Goal: Information Seeking & Learning: Learn about a topic

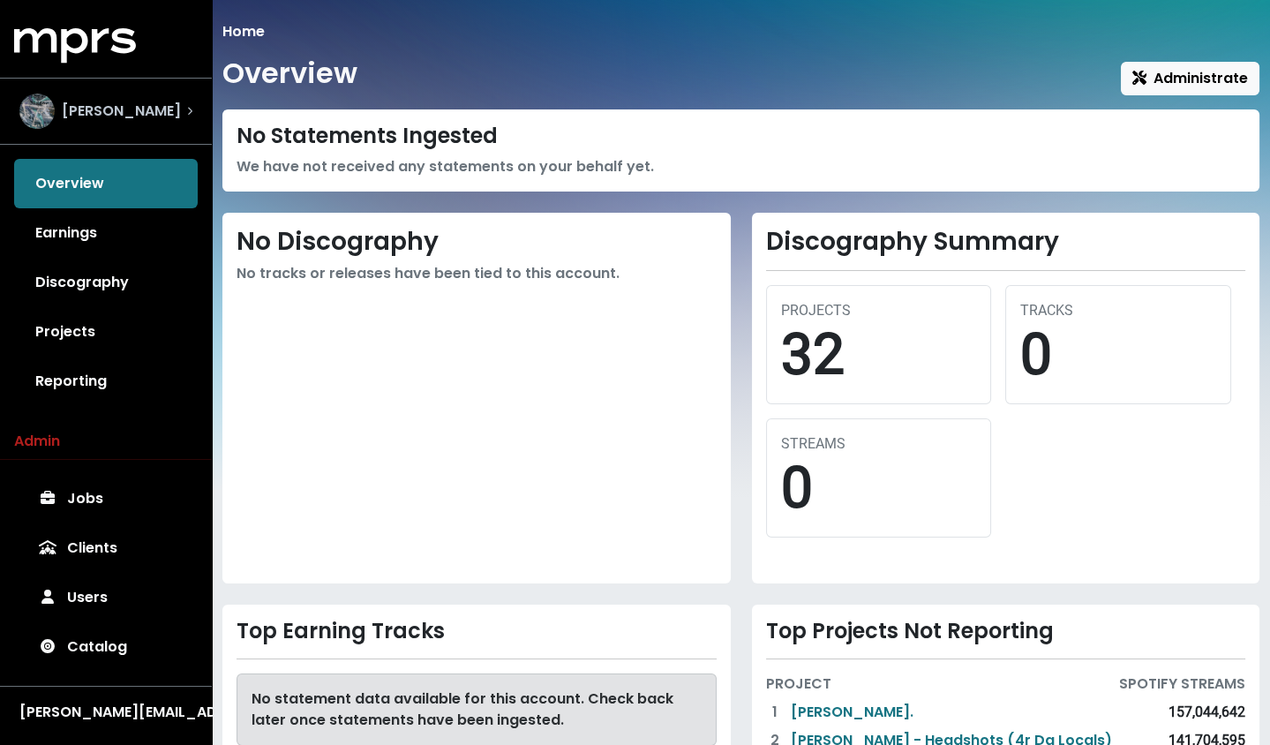
click at [173, 106] on div "[PERSON_NAME]" at bounding box center [105, 111] width 173 height 35
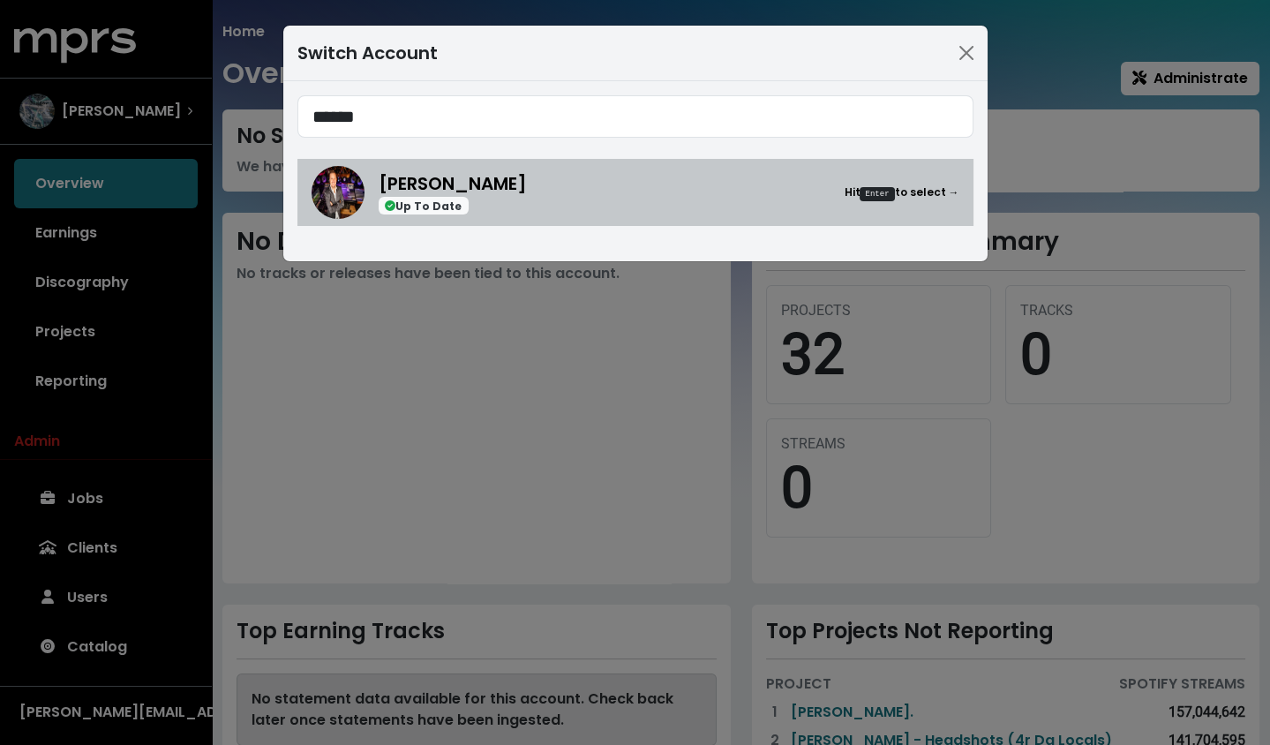
type input "******"
click at [555, 192] on div "[PERSON_NAME] Up To Date Hit Enter to select →" at bounding box center [669, 192] width 581 height 45
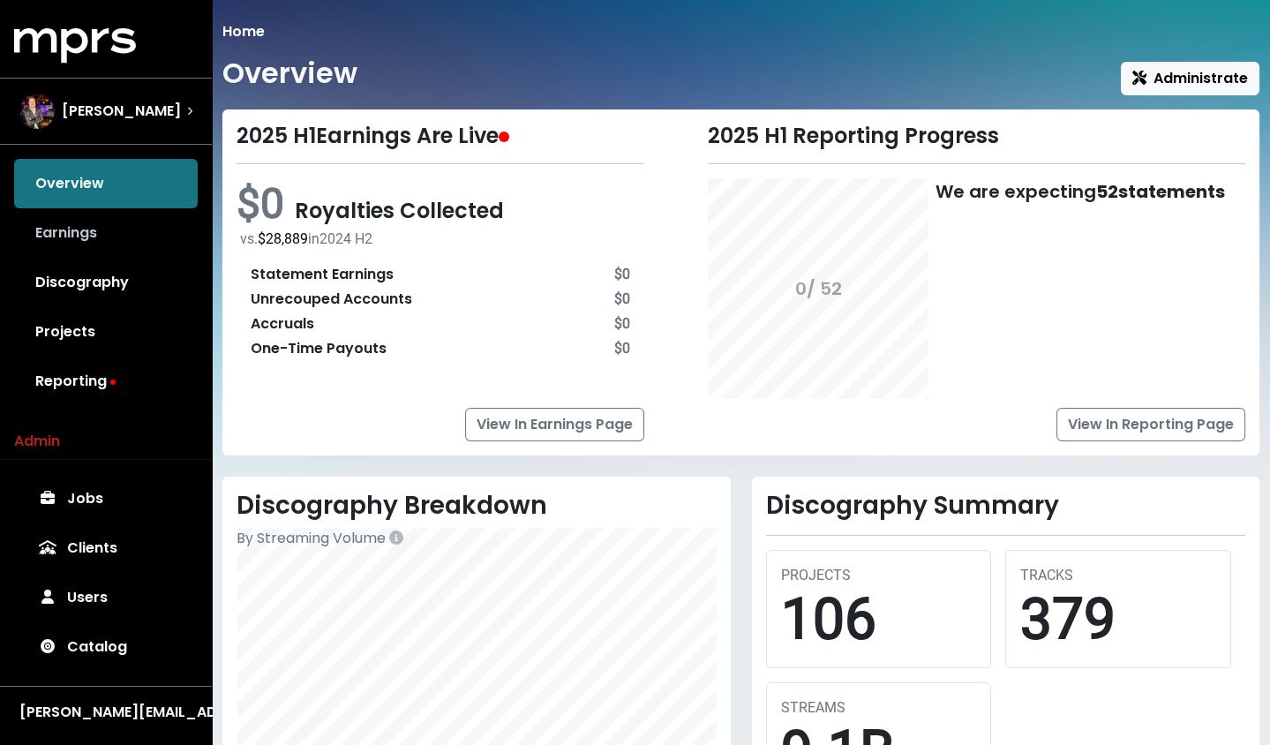
click at [102, 243] on link "Earnings" at bounding box center [106, 232] width 184 height 49
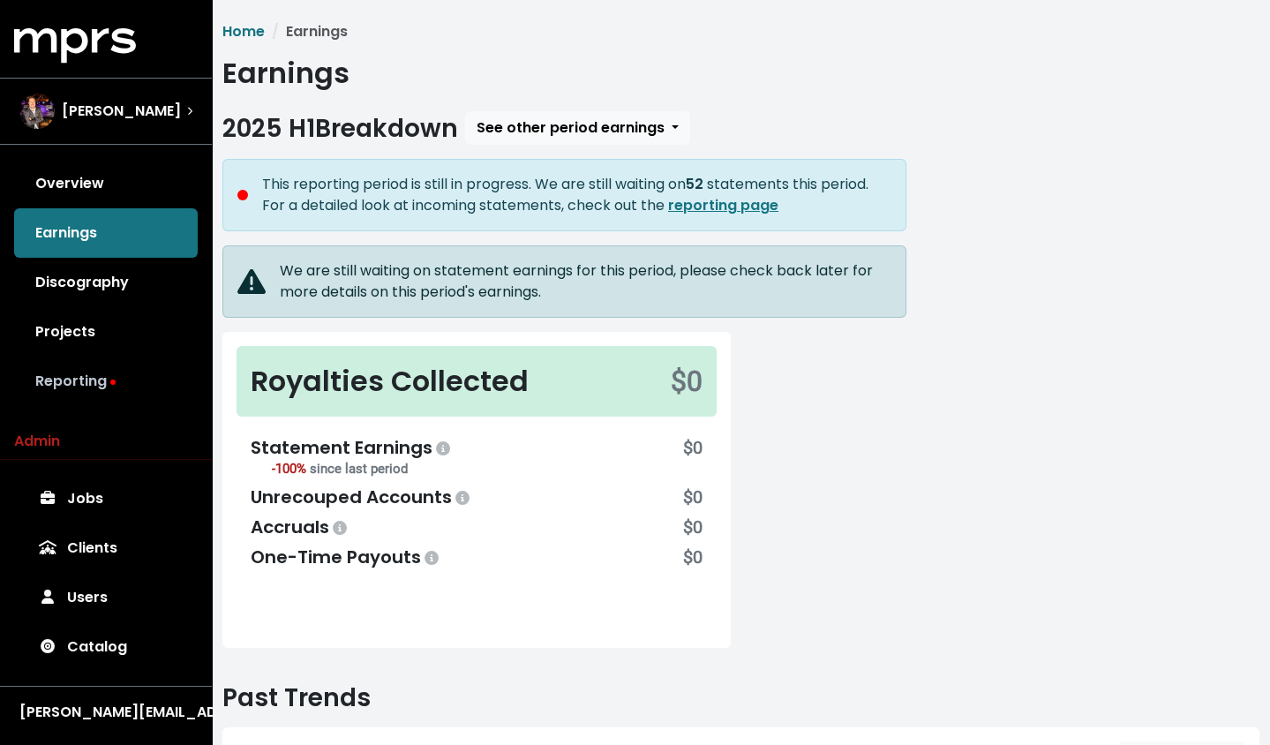
click at [93, 365] on link "Reporting" at bounding box center [106, 381] width 184 height 49
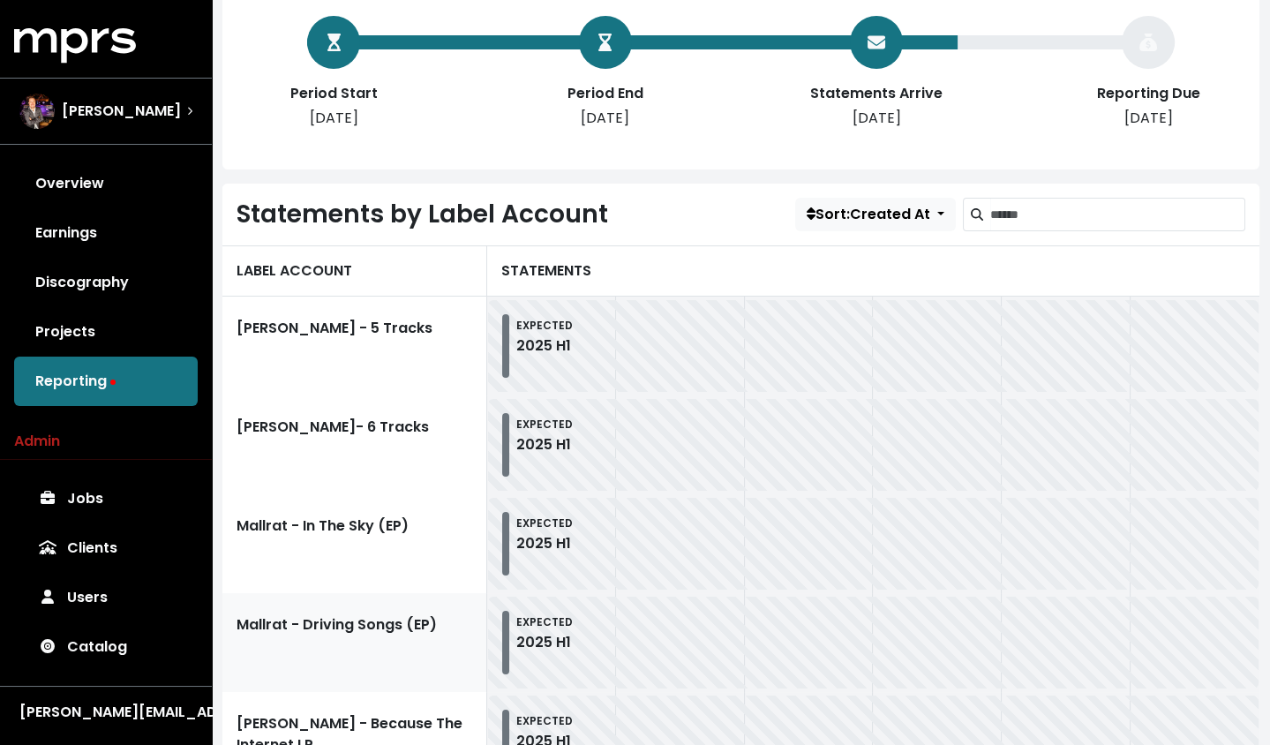
scroll to position [146, 0]
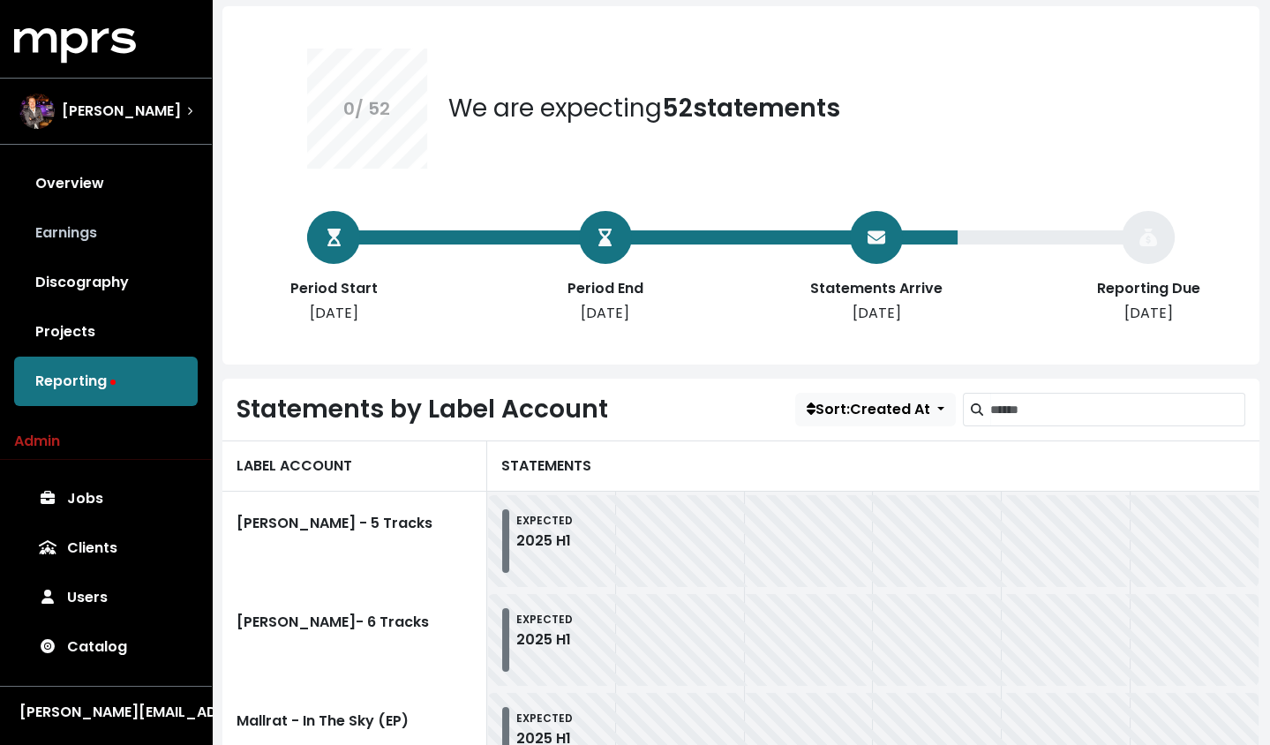
click at [72, 230] on link "Earnings" at bounding box center [106, 232] width 184 height 49
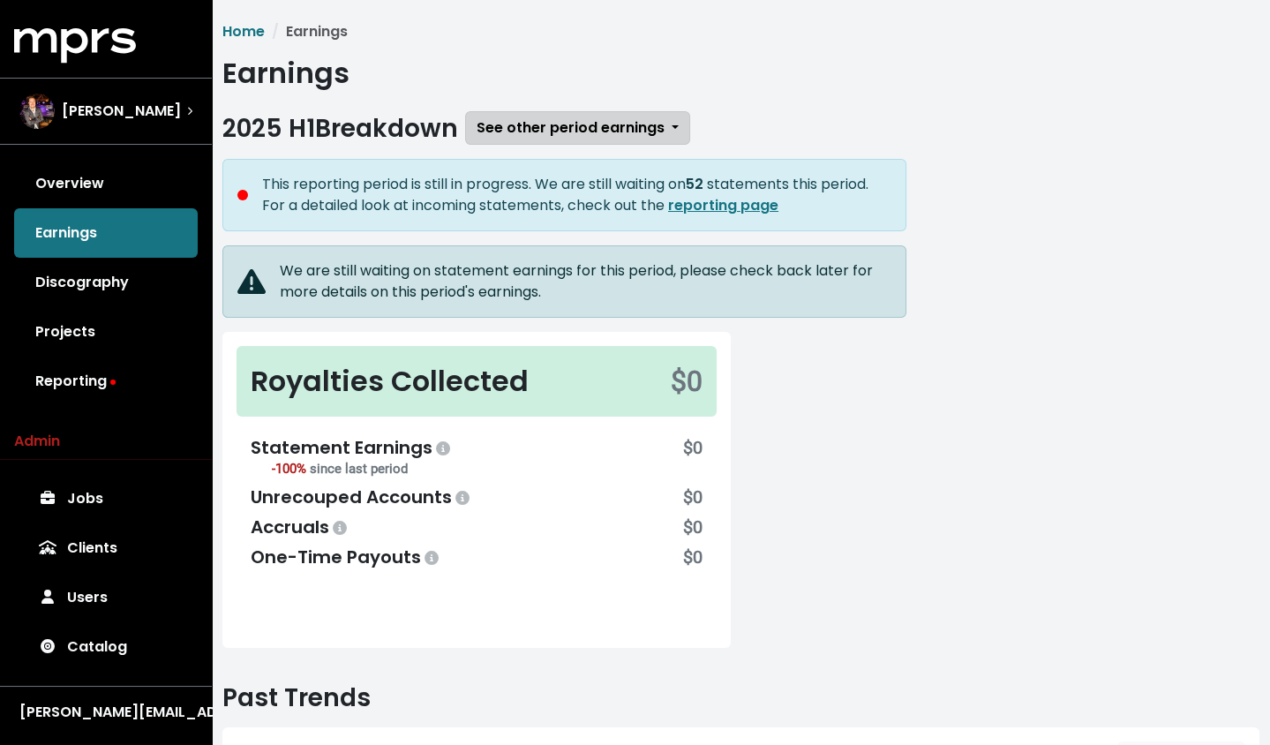
click at [546, 113] on button "See other period earnings" at bounding box center [577, 128] width 225 height 34
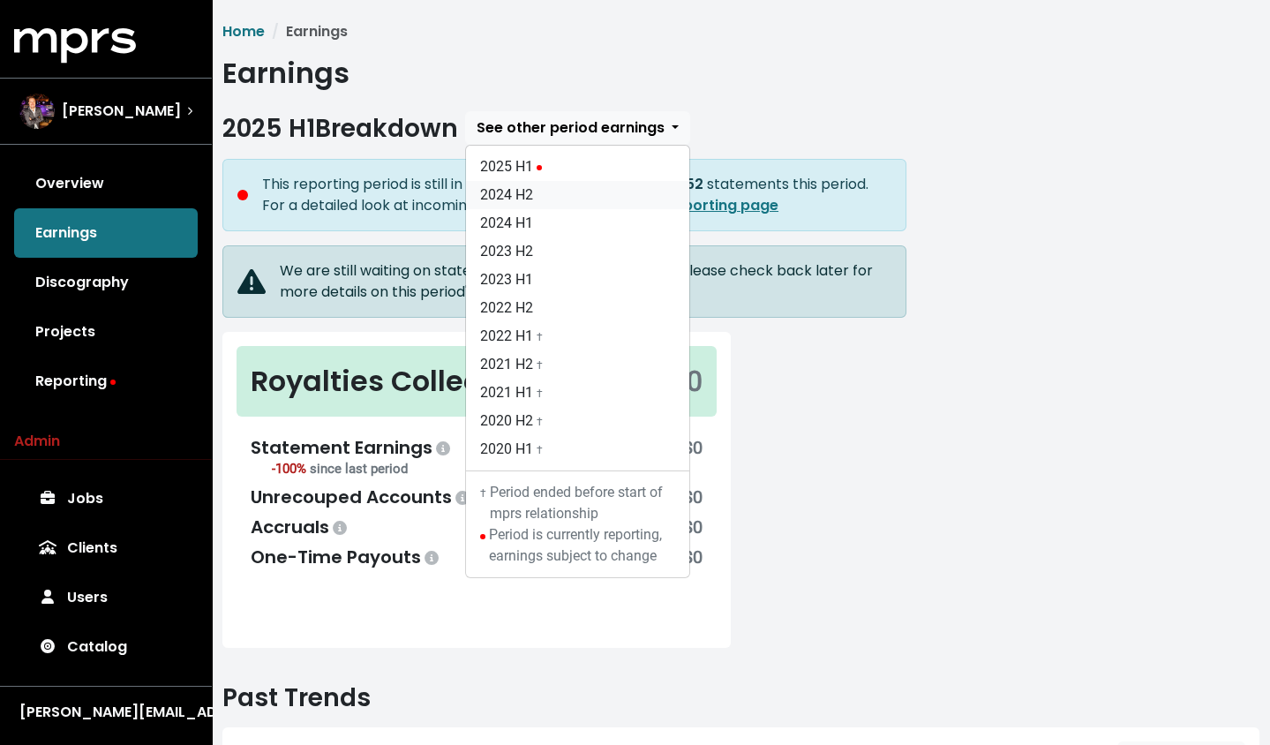
click at [539, 201] on link "2024 H2" at bounding box center [577, 195] width 223 height 28
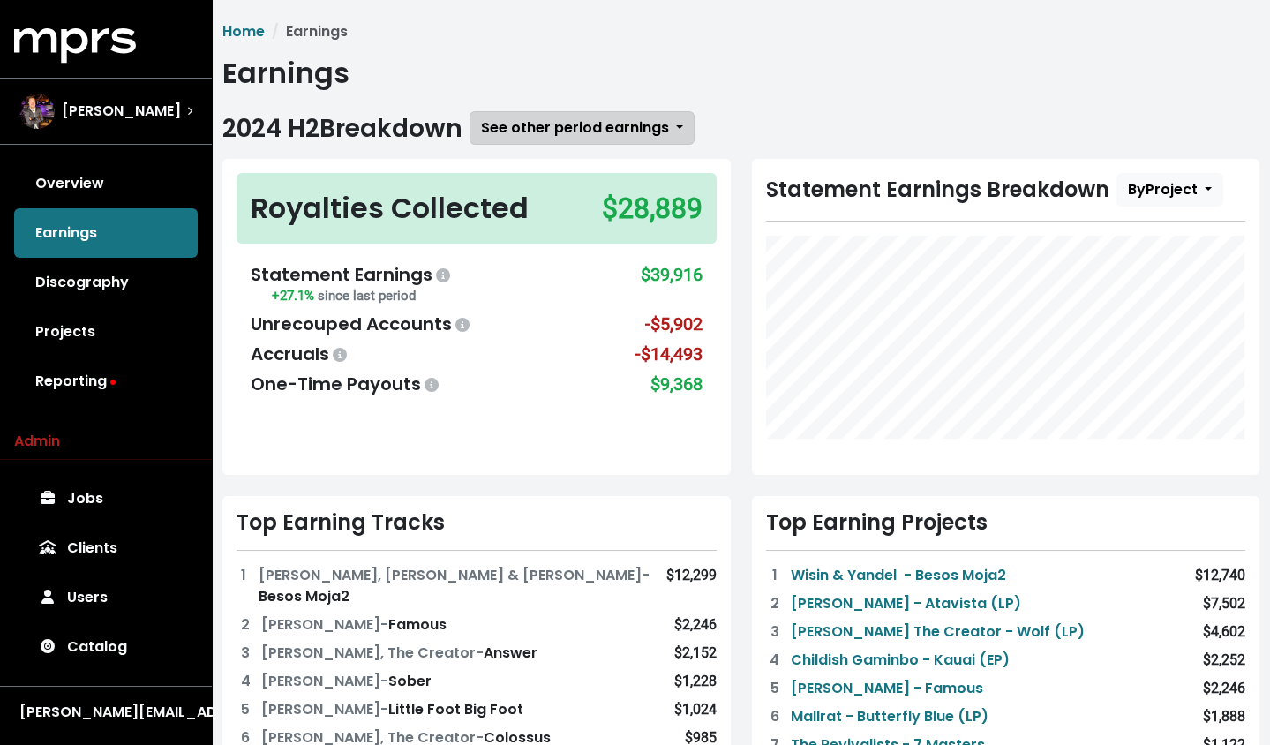
click at [633, 130] on span "See other period earnings" at bounding box center [575, 127] width 188 height 20
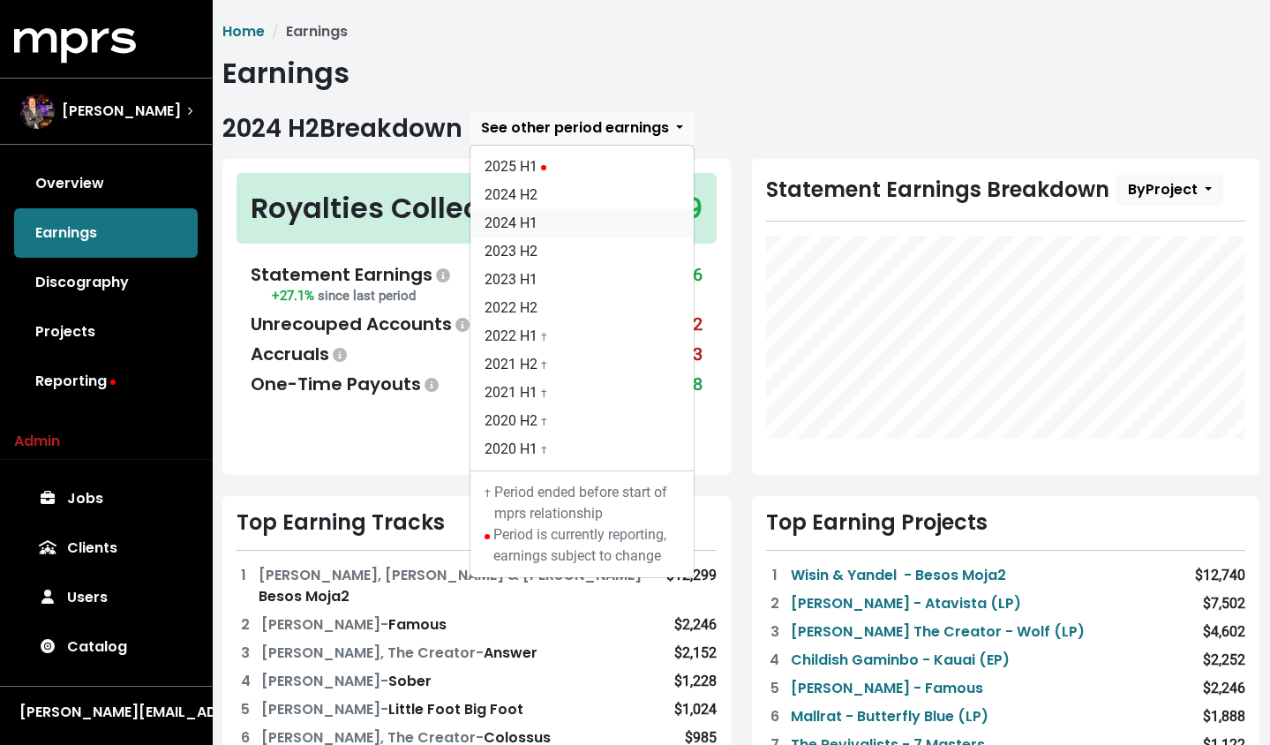
click at [622, 219] on link "2024 H1" at bounding box center [582, 223] width 223 height 28
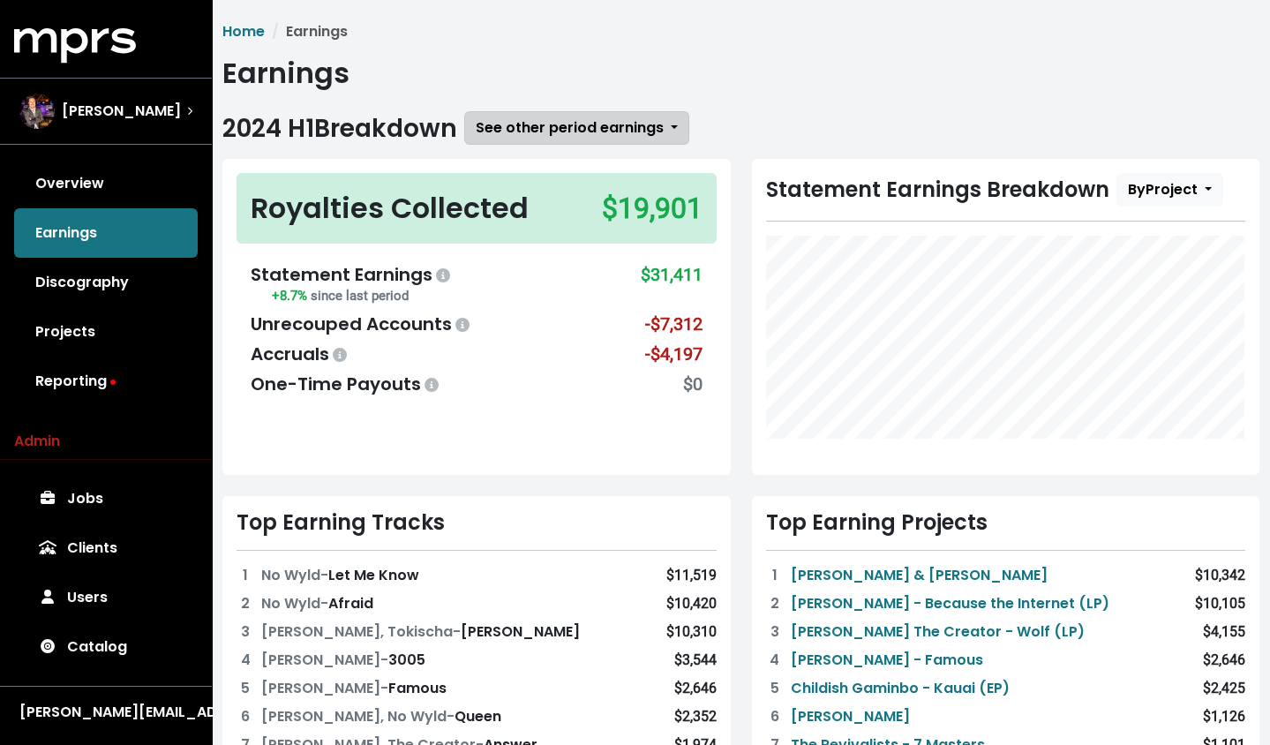
click at [622, 126] on span "See other period earnings" at bounding box center [570, 127] width 188 height 20
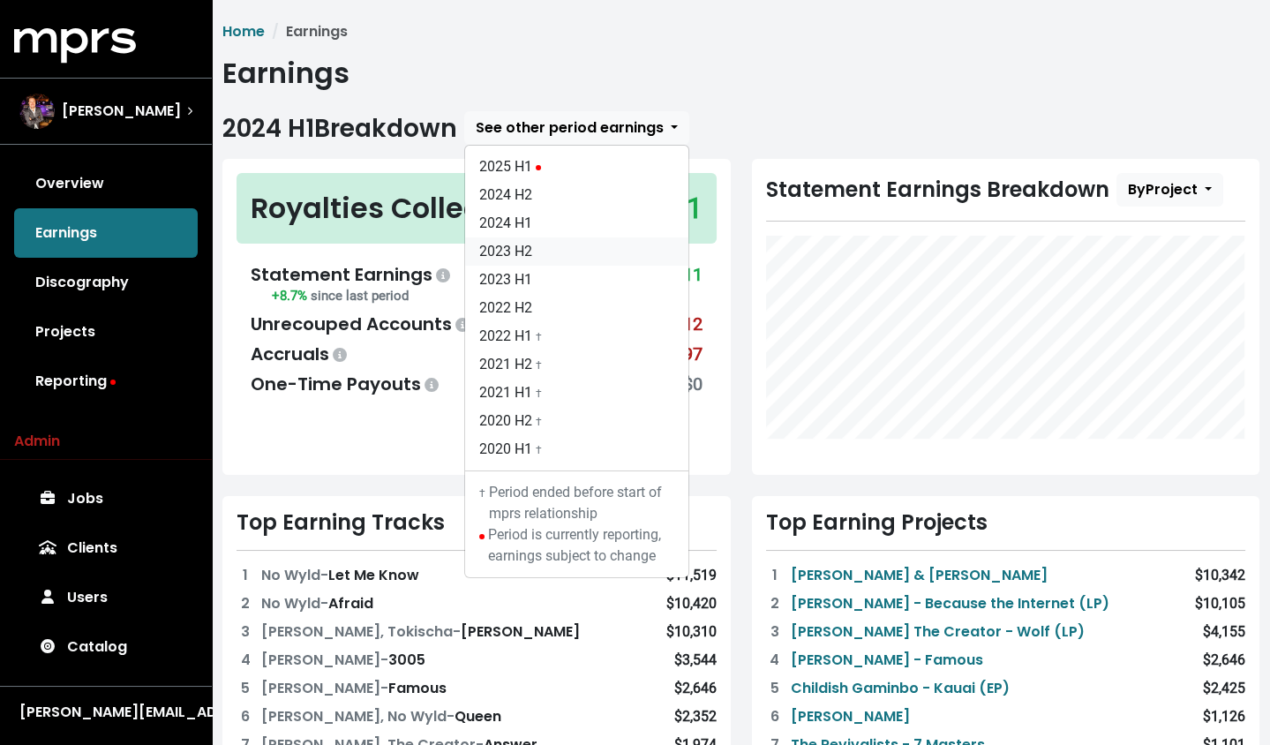
click at [619, 243] on link "2023 H2" at bounding box center [576, 251] width 223 height 28
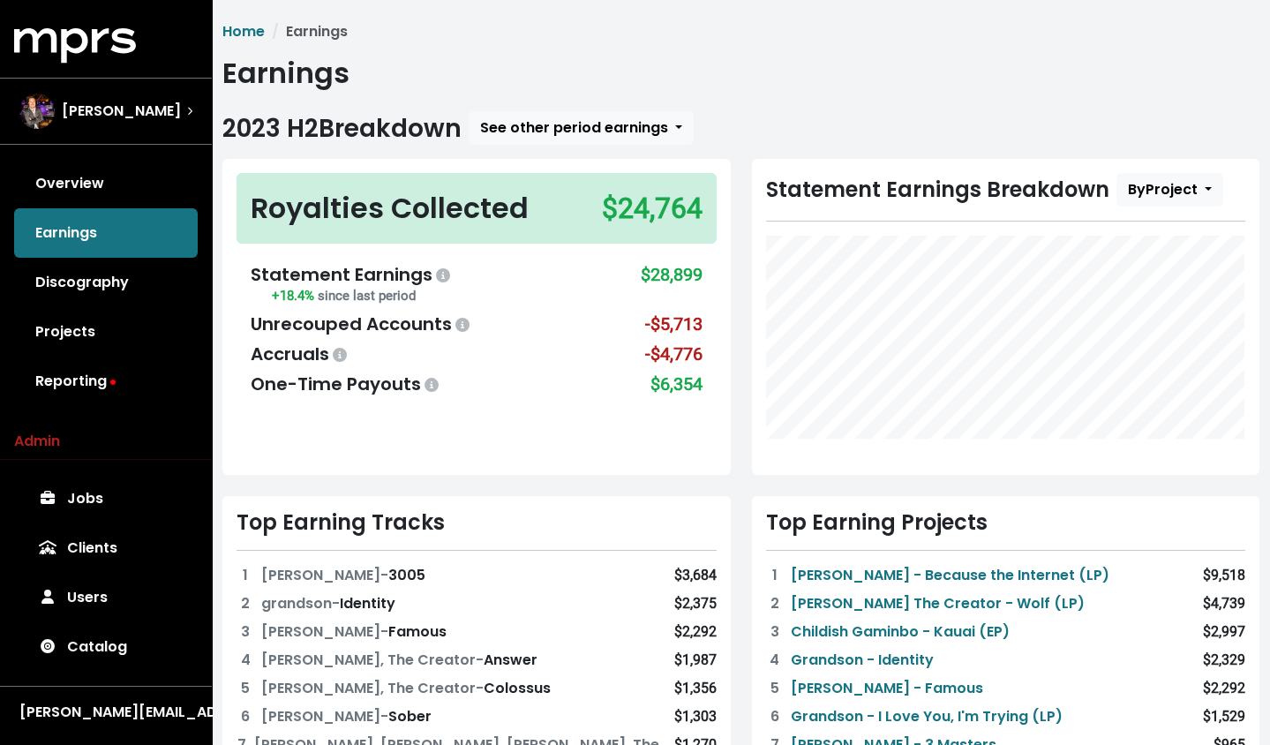
click at [646, 209] on div "$24,764" at bounding box center [652, 208] width 101 height 42
click at [684, 373] on div "$6,354" at bounding box center [677, 384] width 52 height 26
click at [654, 200] on div "$24,764" at bounding box center [652, 208] width 101 height 42
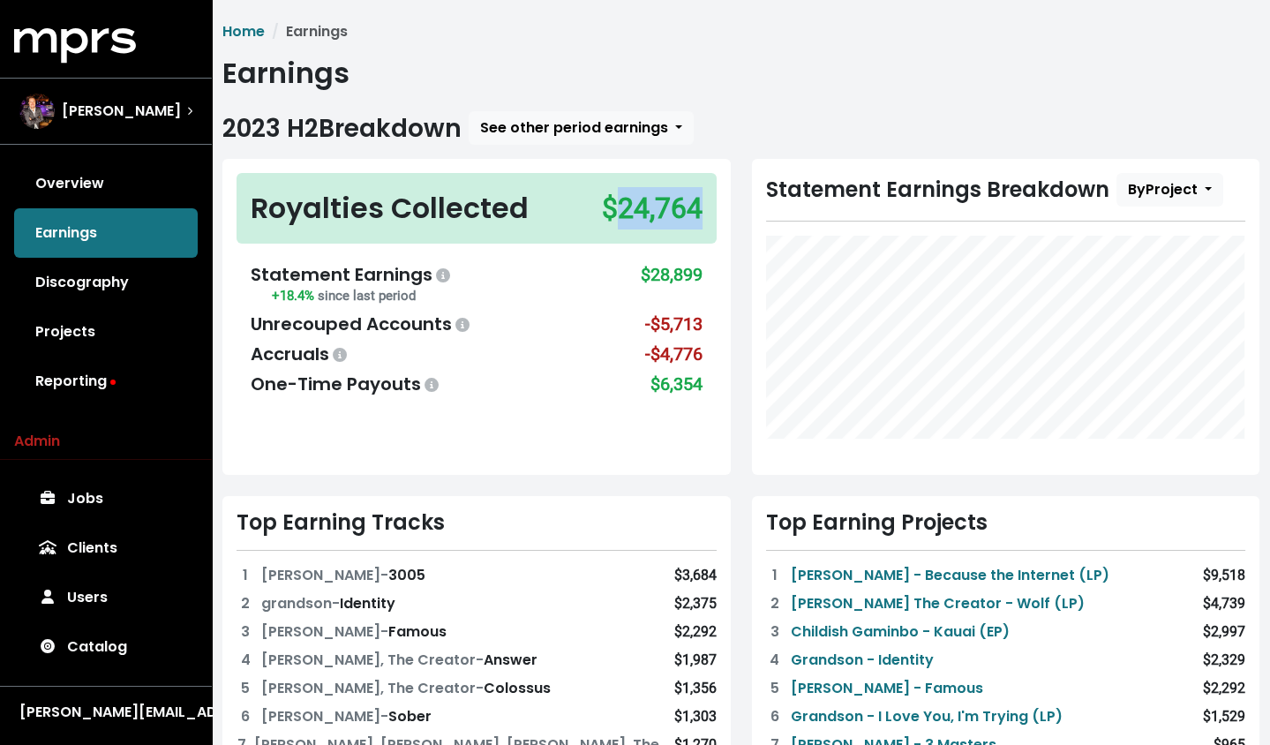
click at [654, 200] on div "$24,764" at bounding box center [652, 208] width 101 height 42
click at [551, 124] on span "See other period earnings" at bounding box center [574, 127] width 188 height 20
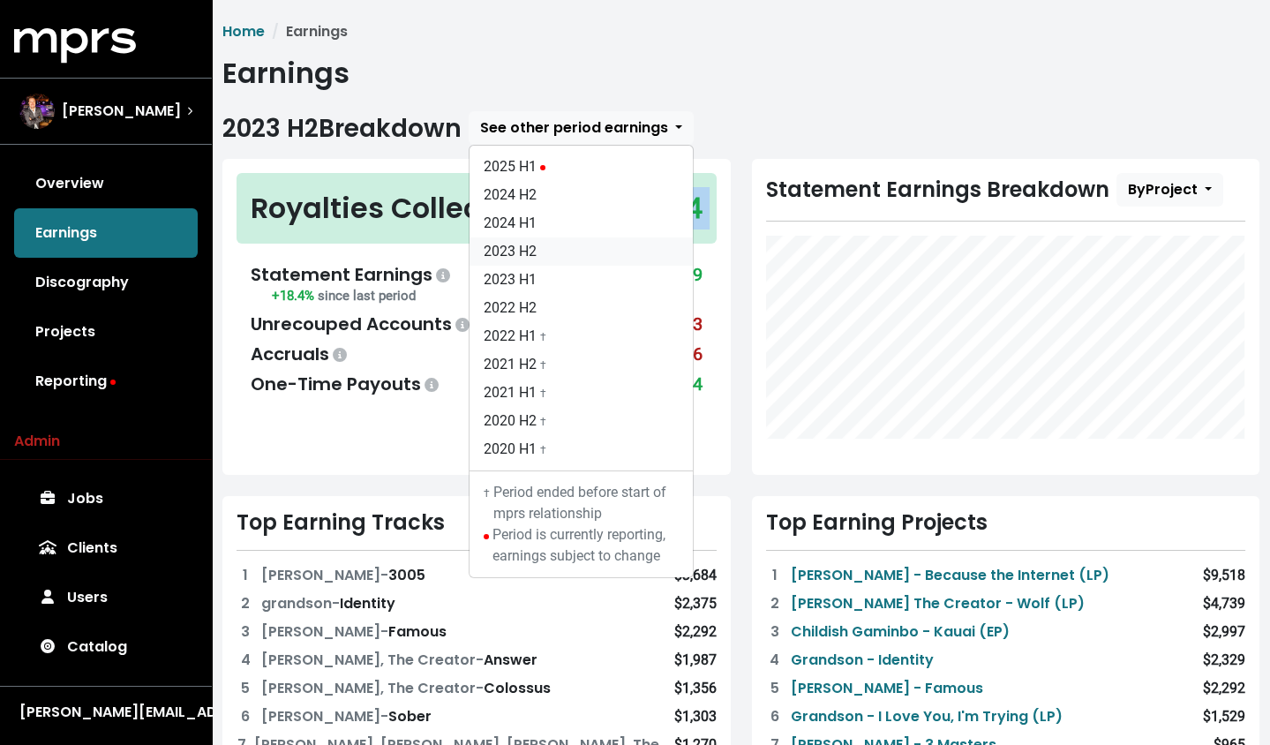
click at [545, 252] on link "2023 H2" at bounding box center [581, 251] width 223 height 28
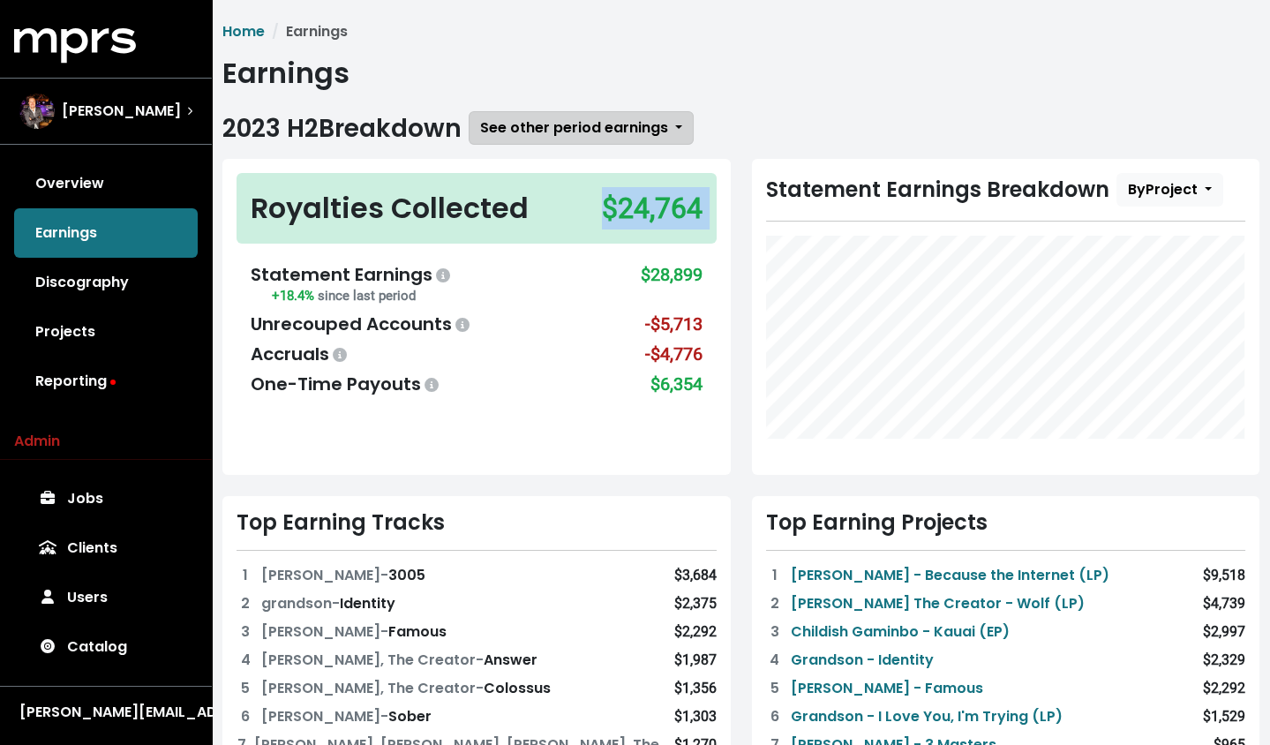
click at [616, 124] on span "See other period earnings" at bounding box center [574, 127] width 188 height 20
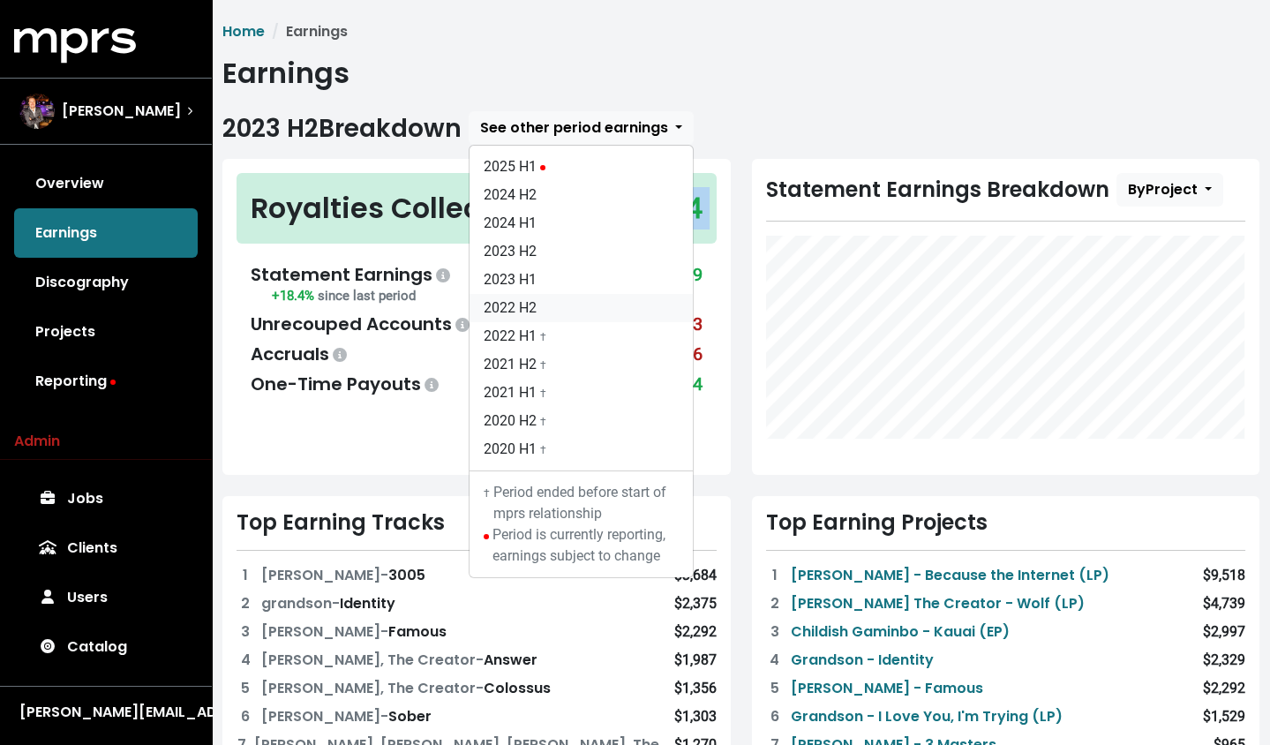
click at [581, 307] on link "2022 H2" at bounding box center [581, 308] width 223 height 28
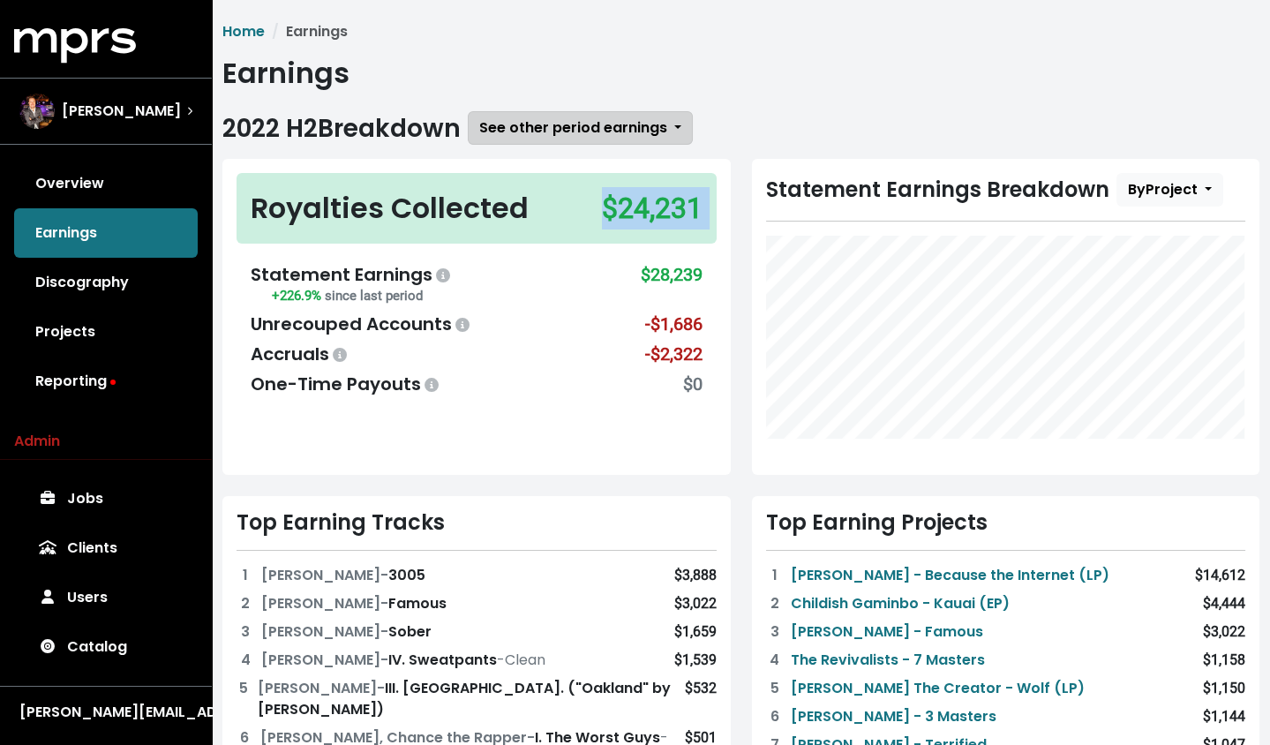
click at [601, 133] on span "See other period earnings" at bounding box center [573, 127] width 188 height 20
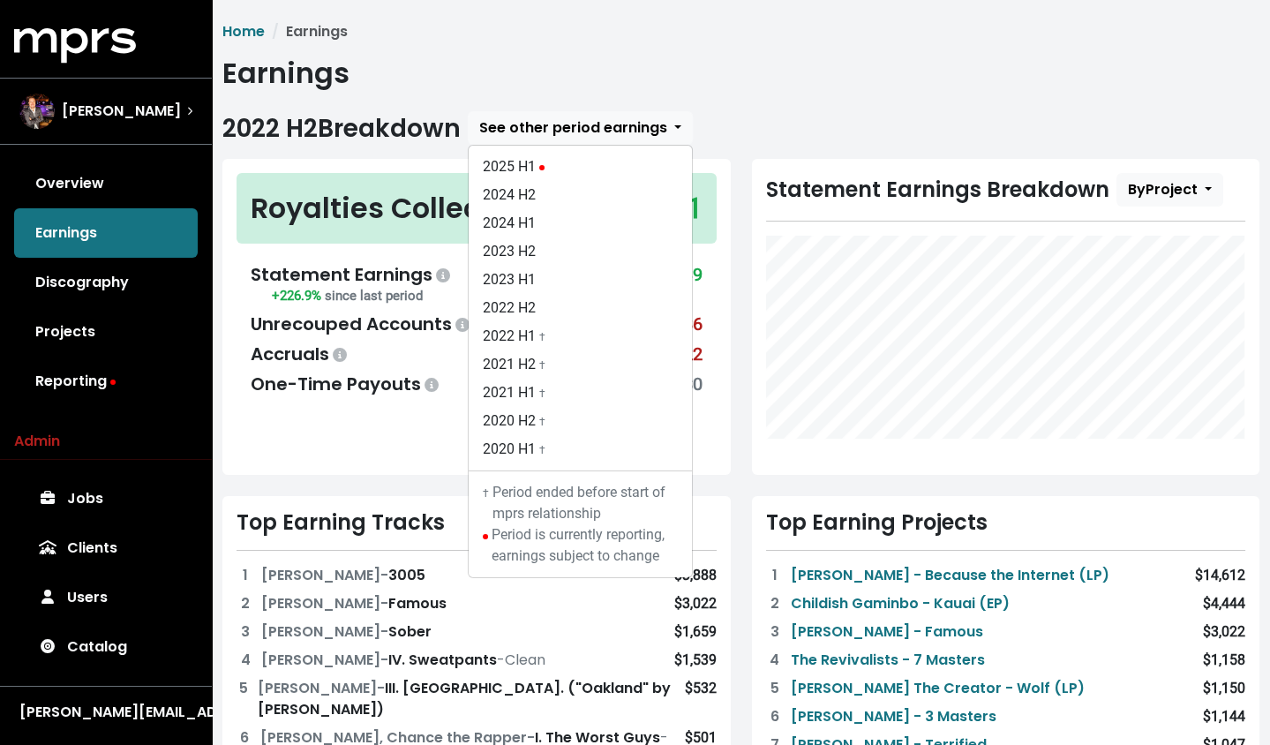
click at [616, 89] on h1 "Earnings" at bounding box center [740, 74] width 1037 height 34
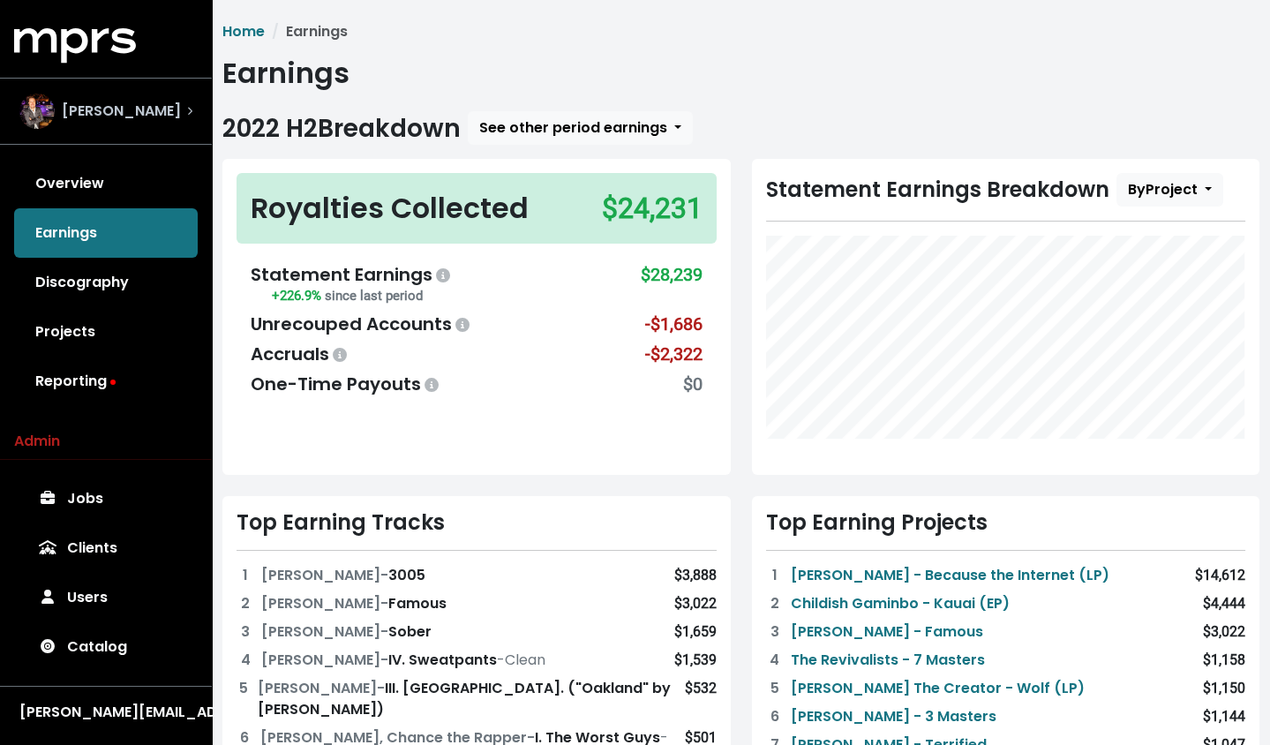
click at [187, 107] on icon "Select account" at bounding box center [189, 111] width 5 height 9
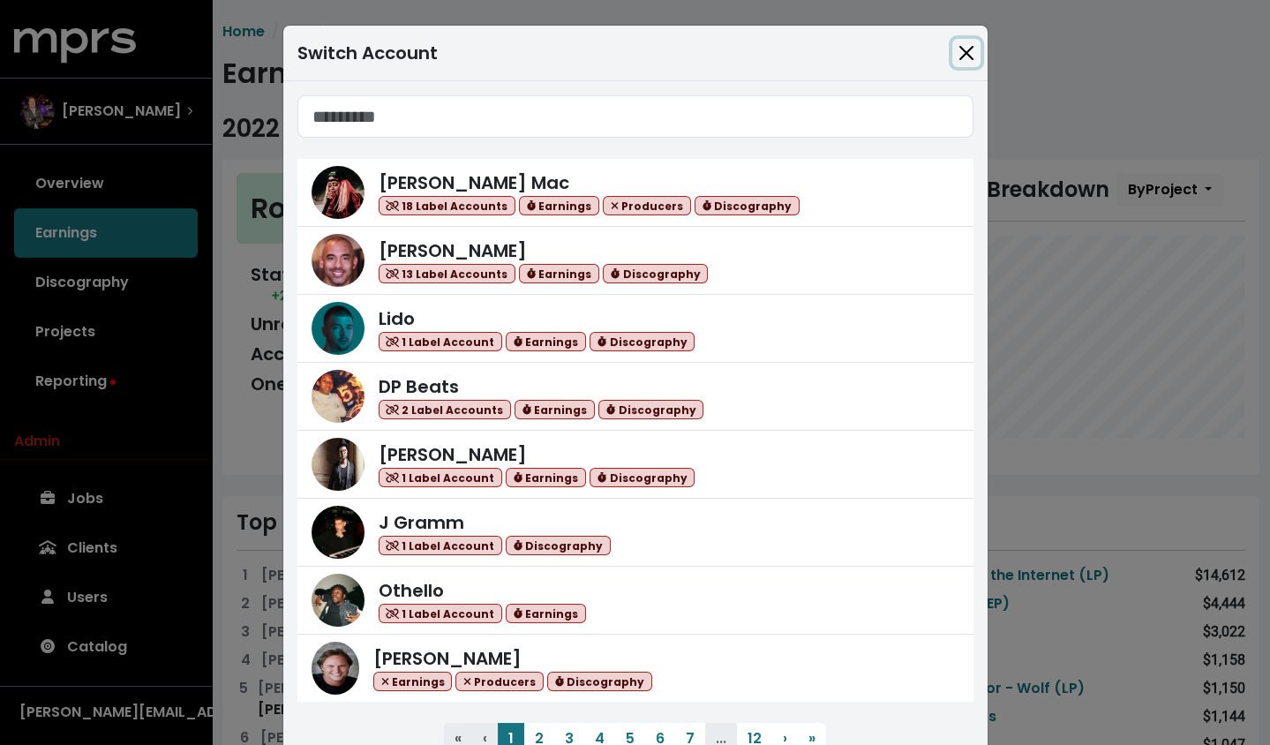
click at [966, 57] on button "Close" at bounding box center [967, 53] width 28 height 28
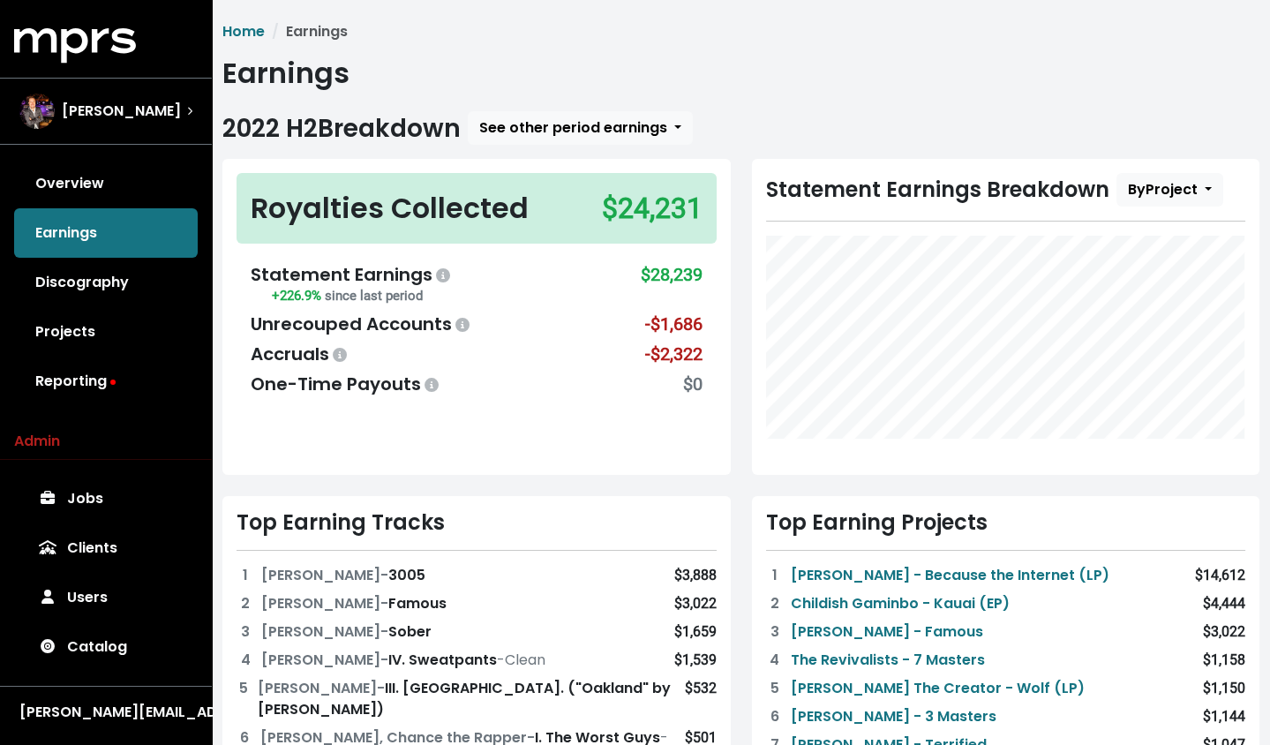
click at [801, 64] on h1 "Earnings" at bounding box center [740, 74] width 1037 height 34
click at [570, 123] on span "See other period earnings" at bounding box center [573, 127] width 188 height 20
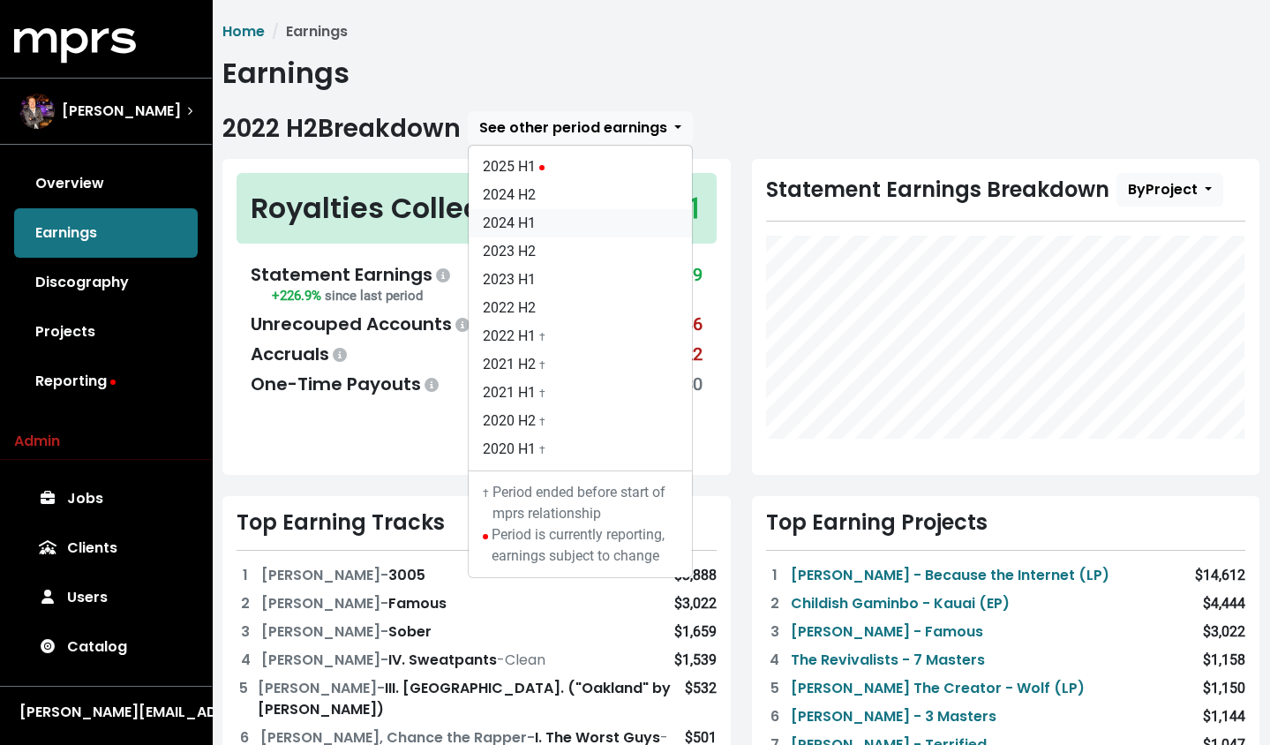
click at [565, 220] on link "2024 H1" at bounding box center [580, 223] width 223 height 28
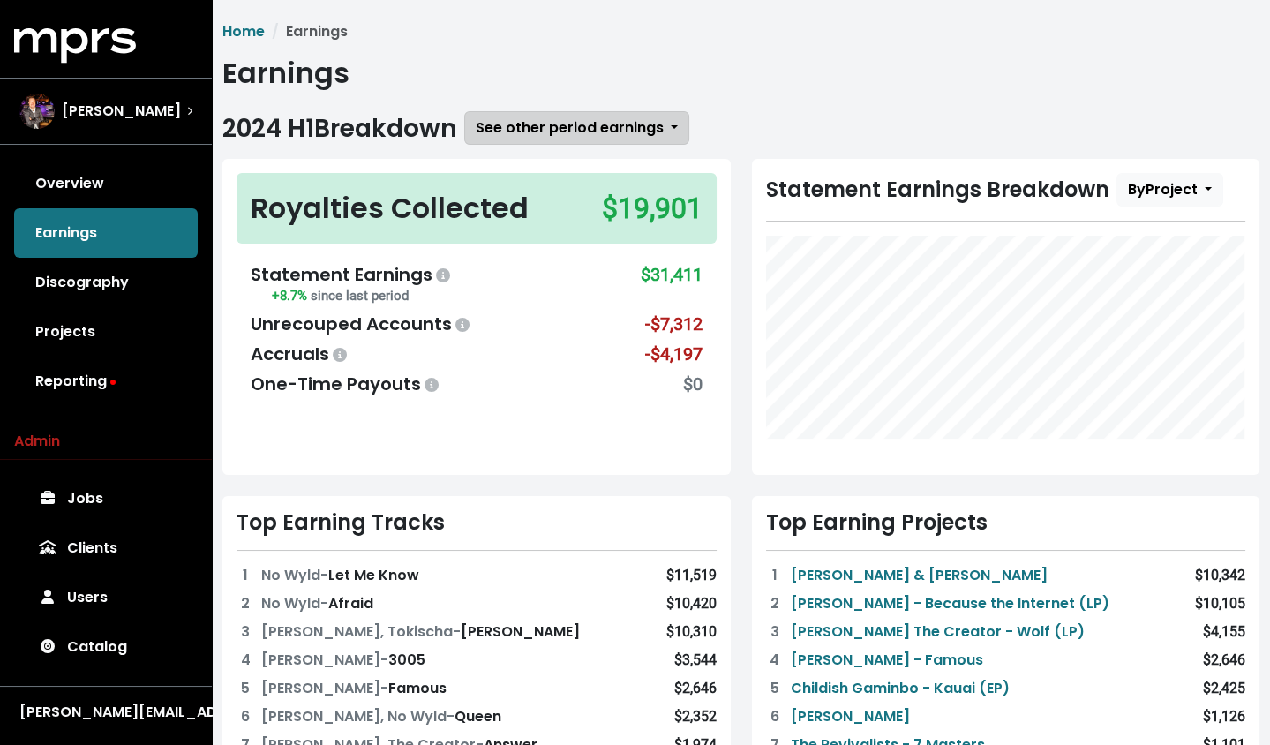
click at [618, 130] on span "See other period earnings" at bounding box center [570, 127] width 188 height 20
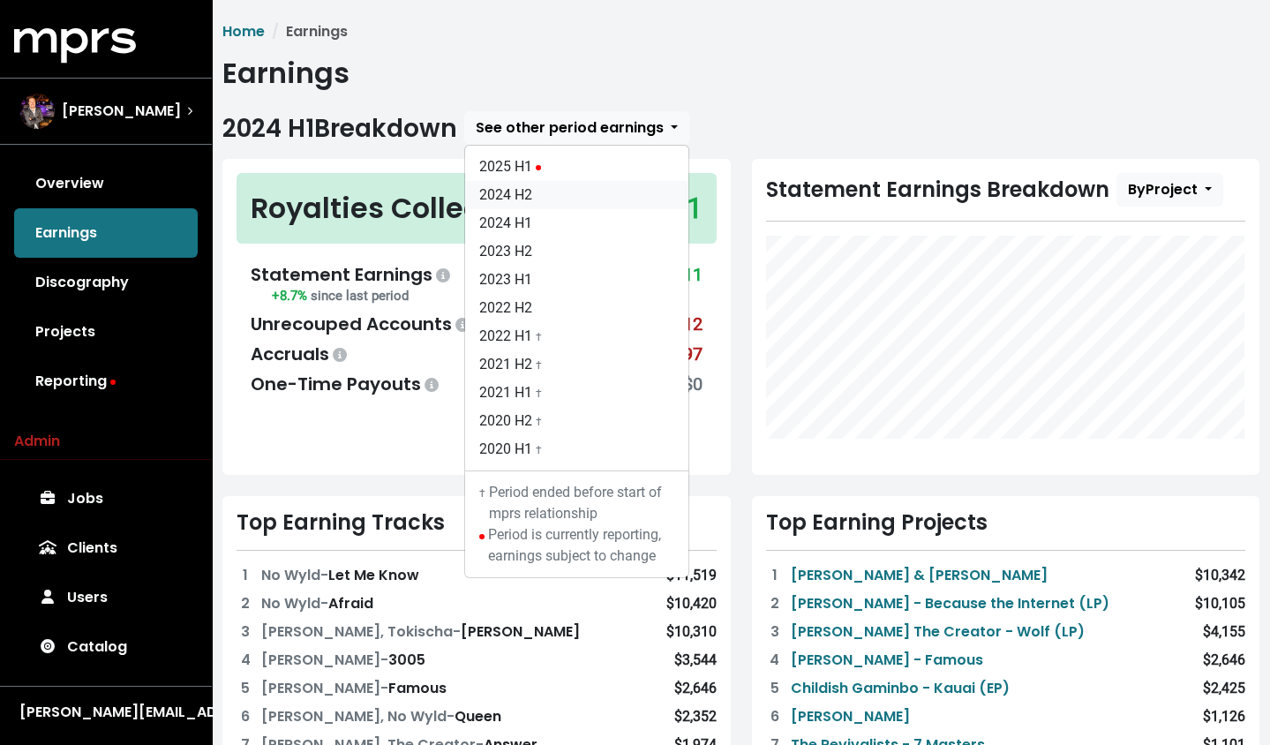
click at [613, 195] on link "2024 H2" at bounding box center [576, 195] width 223 height 28
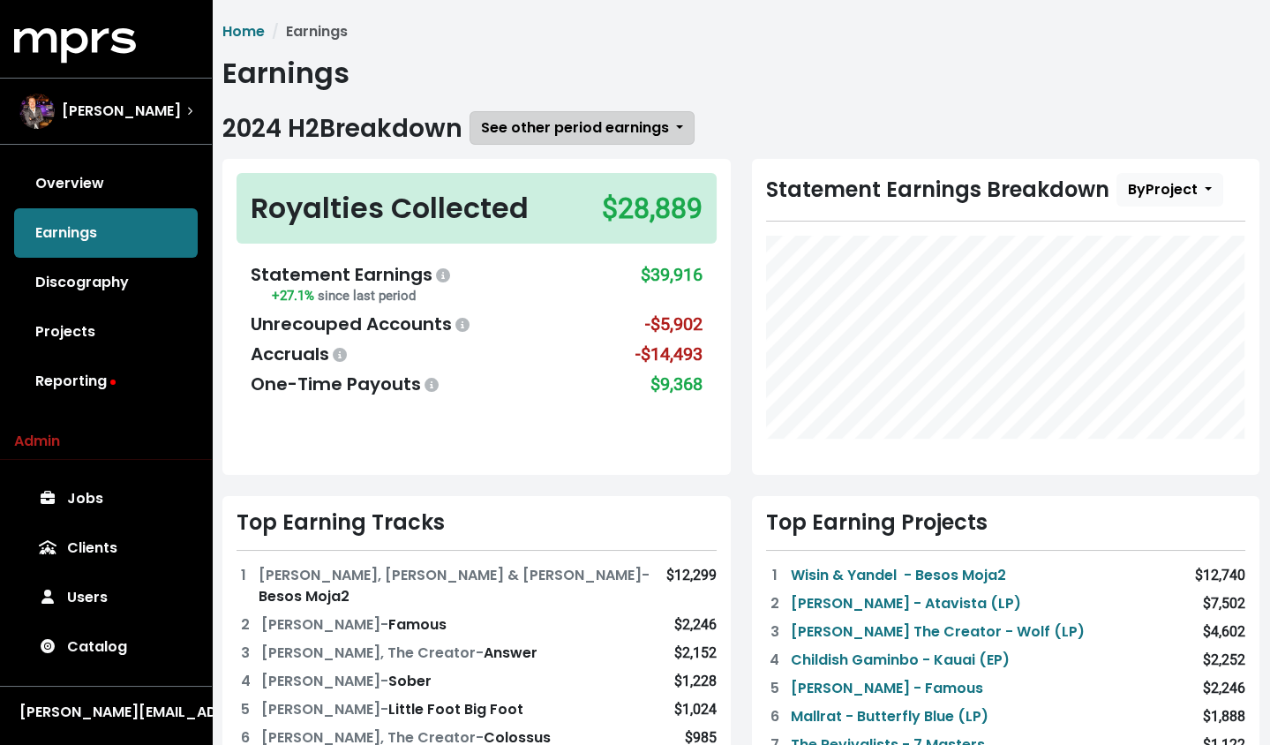
click at [646, 142] on button "See other period earnings" at bounding box center [582, 128] width 225 height 34
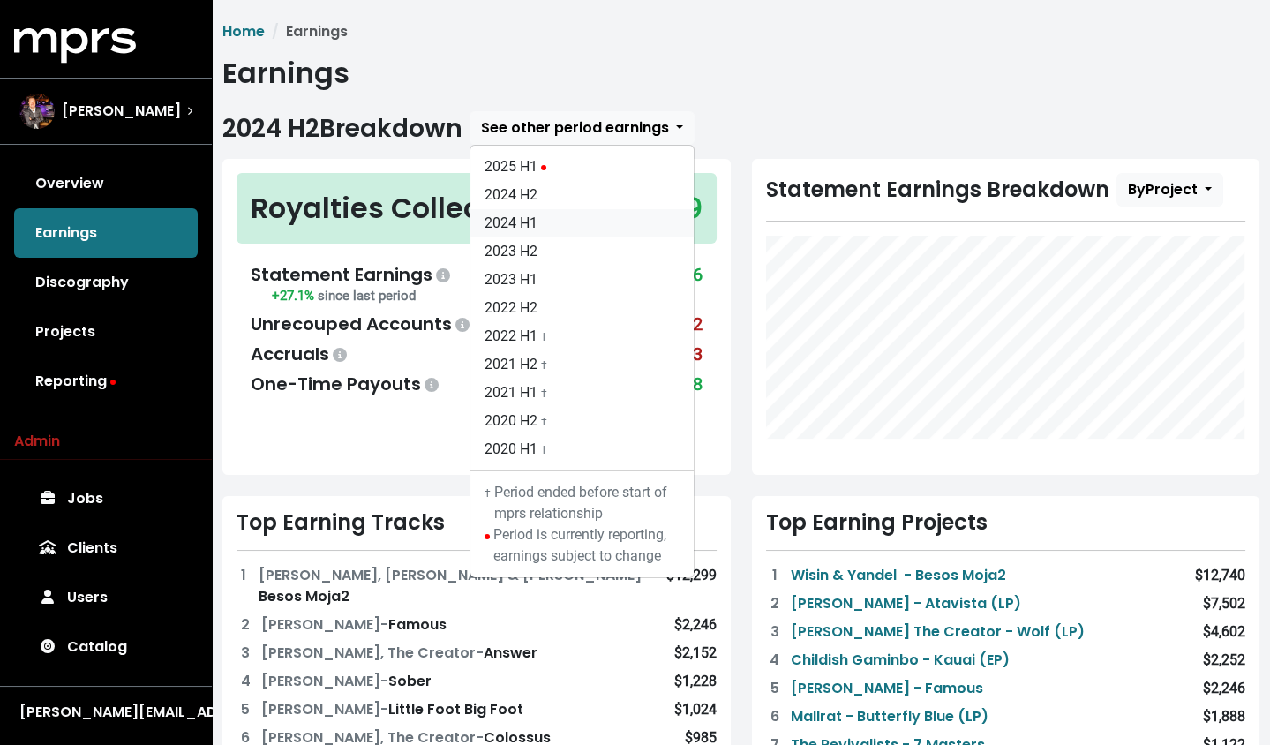
click at [644, 216] on link "2024 H1" at bounding box center [582, 223] width 223 height 28
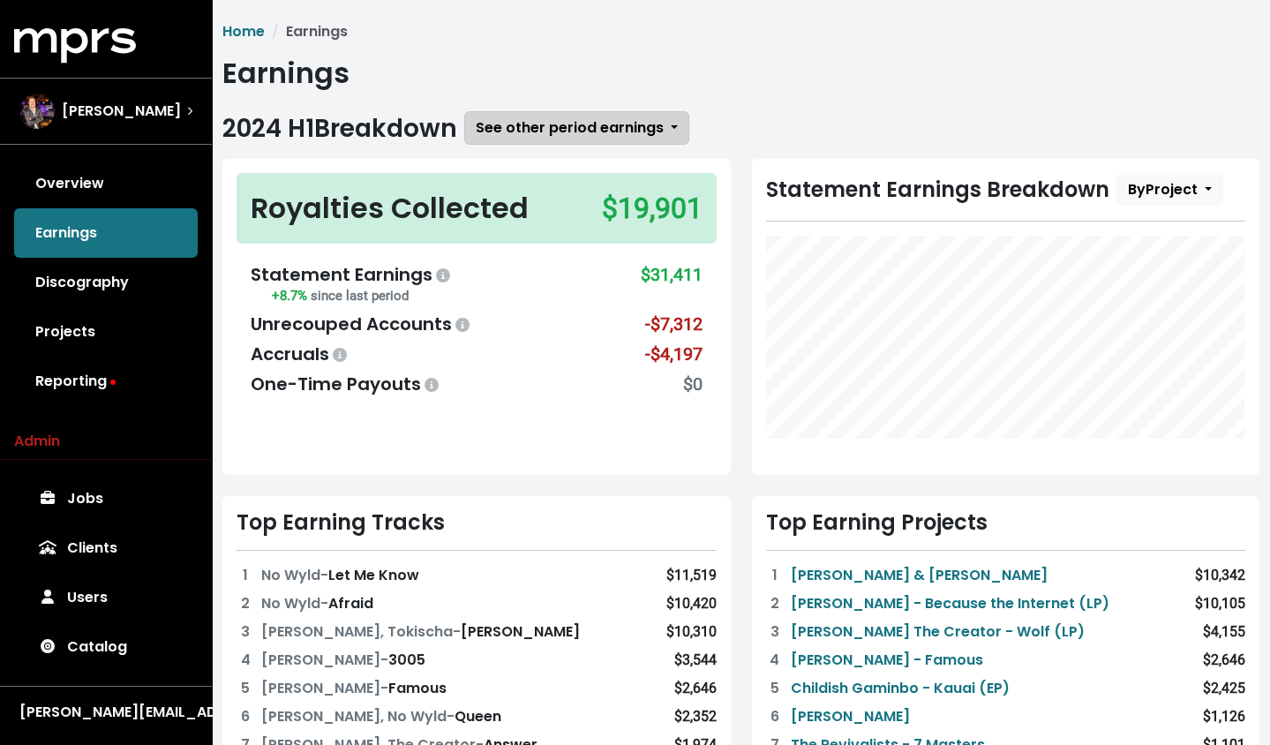
click at [650, 132] on span "See other period earnings" at bounding box center [570, 127] width 188 height 20
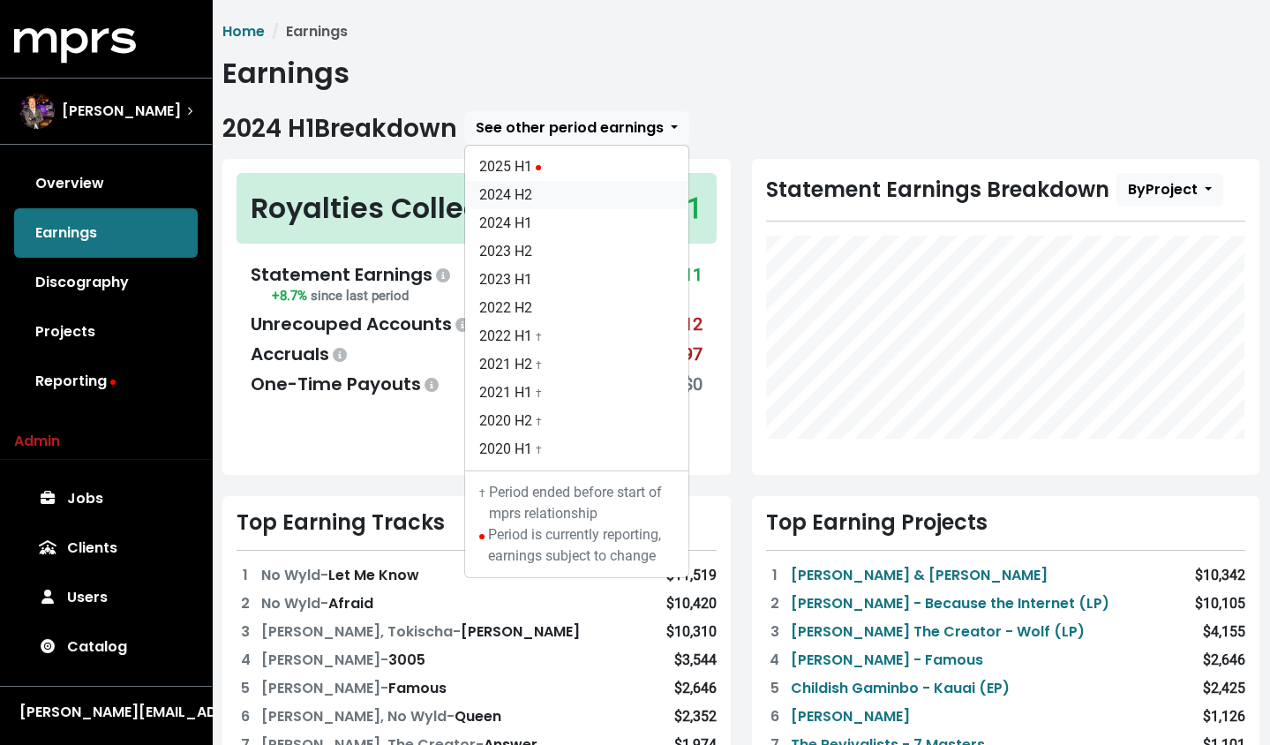
click at [641, 181] on link "2024 H2" at bounding box center [576, 195] width 223 height 28
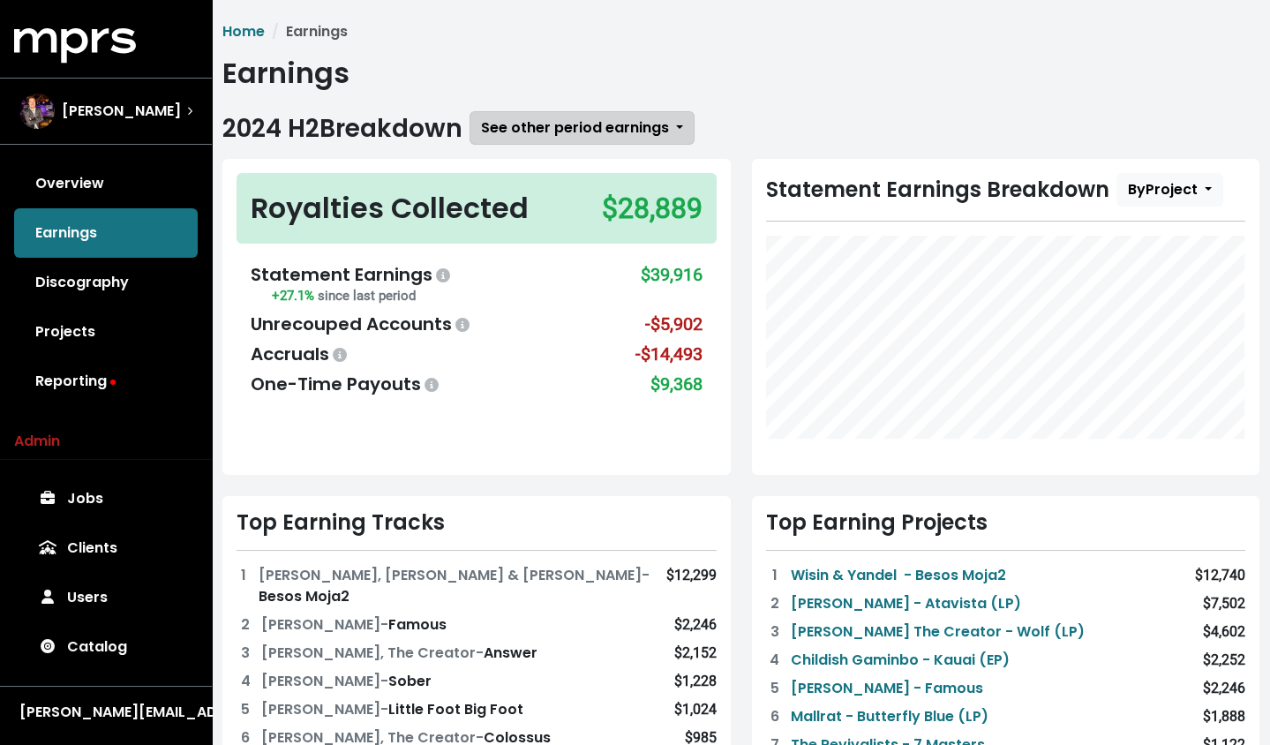
click at [543, 124] on span "See other period earnings" at bounding box center [575, 127] width 188 height 20
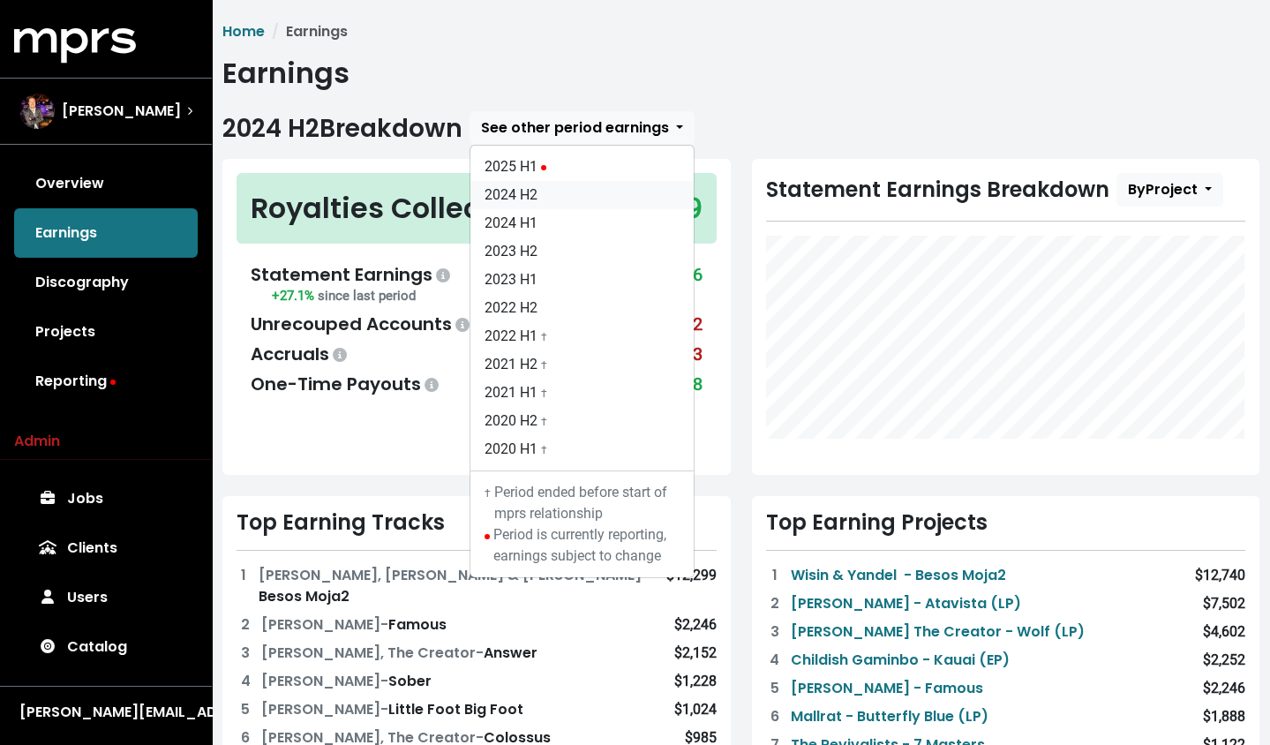
click at [537, 202] on link "2024 H2" at bounding box center [582, 195] width 223 height 28
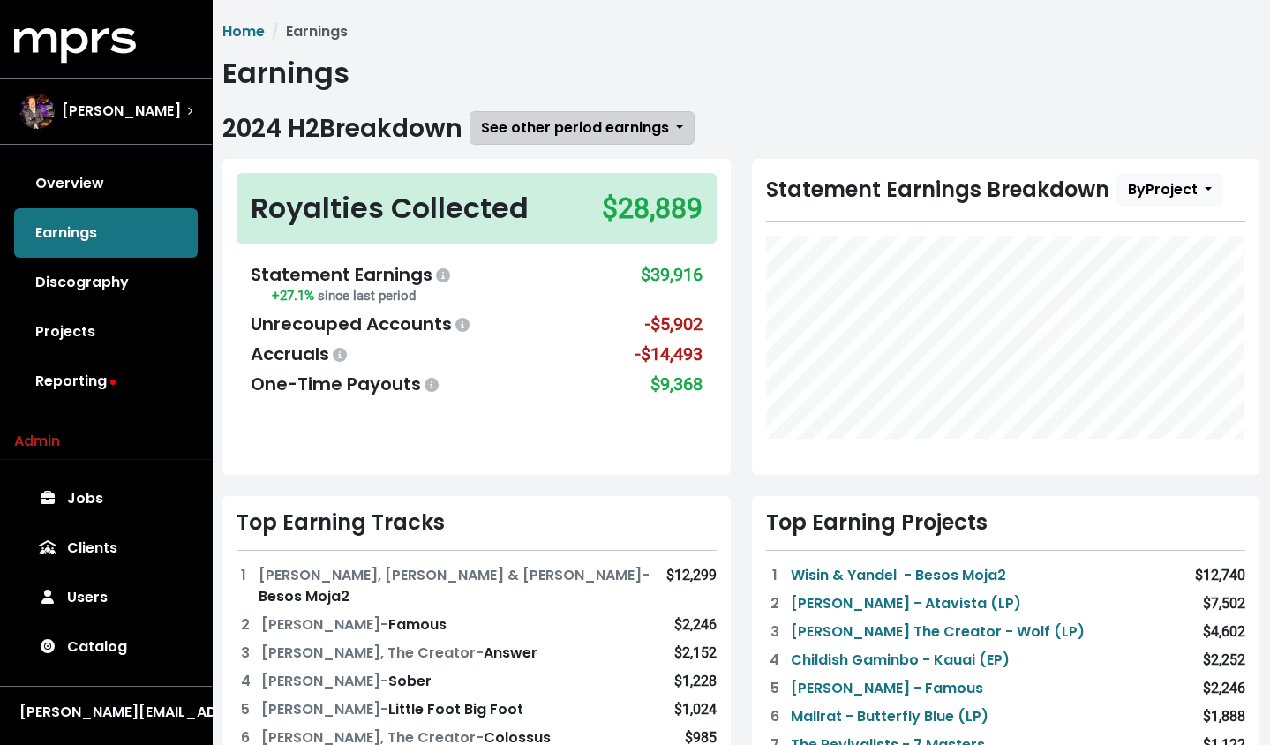
click at [590, 126] on span "See other period earnings" at bounding box center [575, 127] width 188 height 20
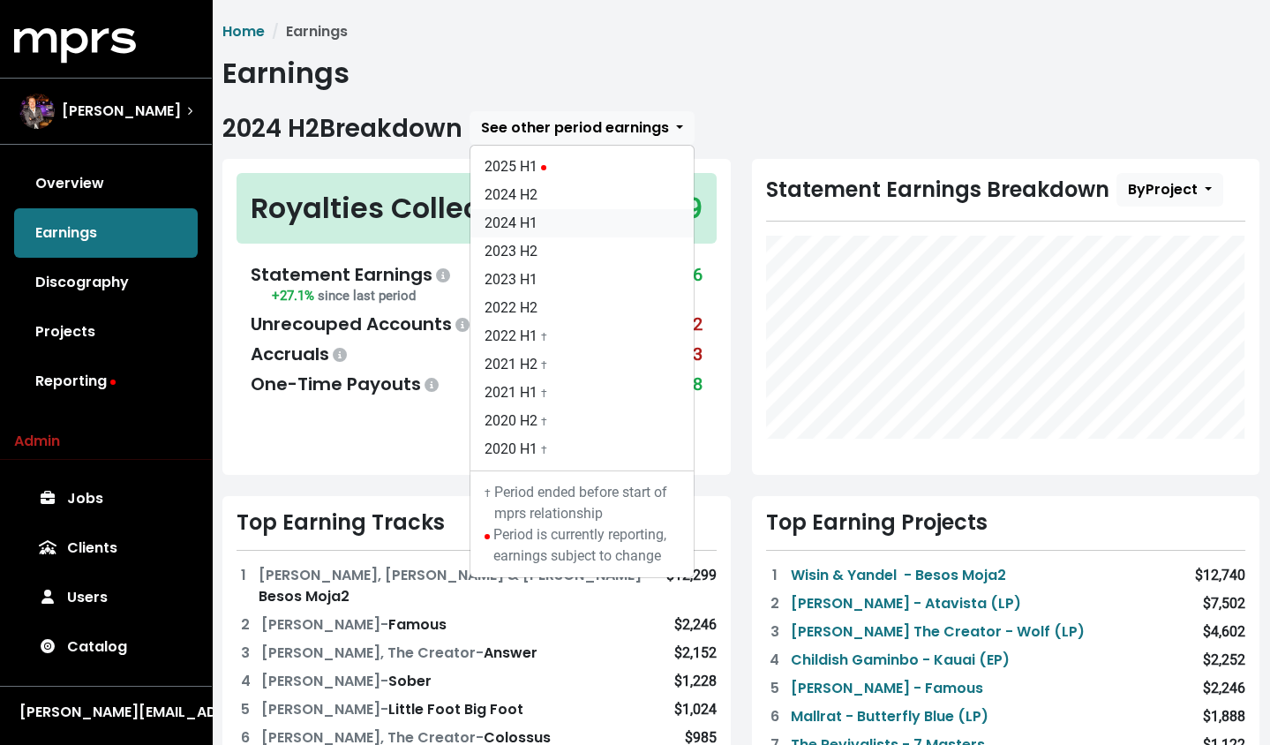
click at [579, 224] on link "2024 H1" at bounding box center [582, 223] width 223 height 28
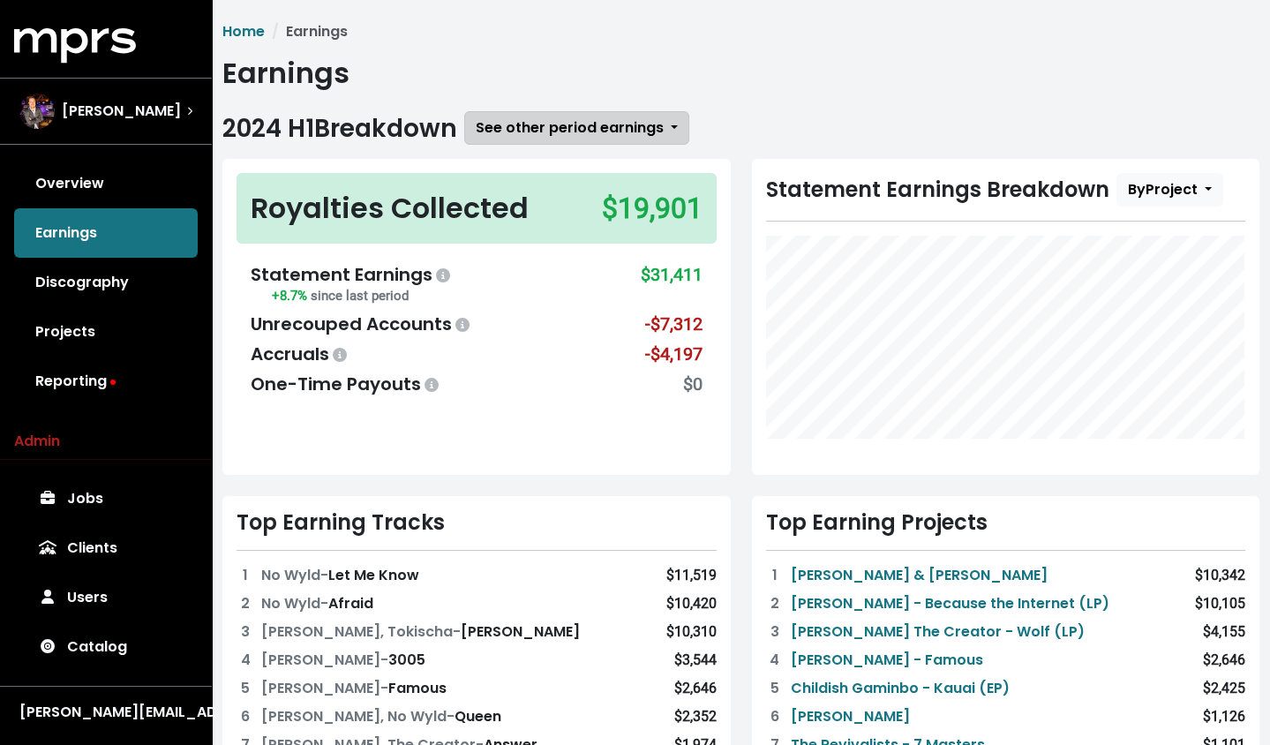
click at [616, 126] on span "See other period earnings" at bounding box center [570, 127] width 188 height 20
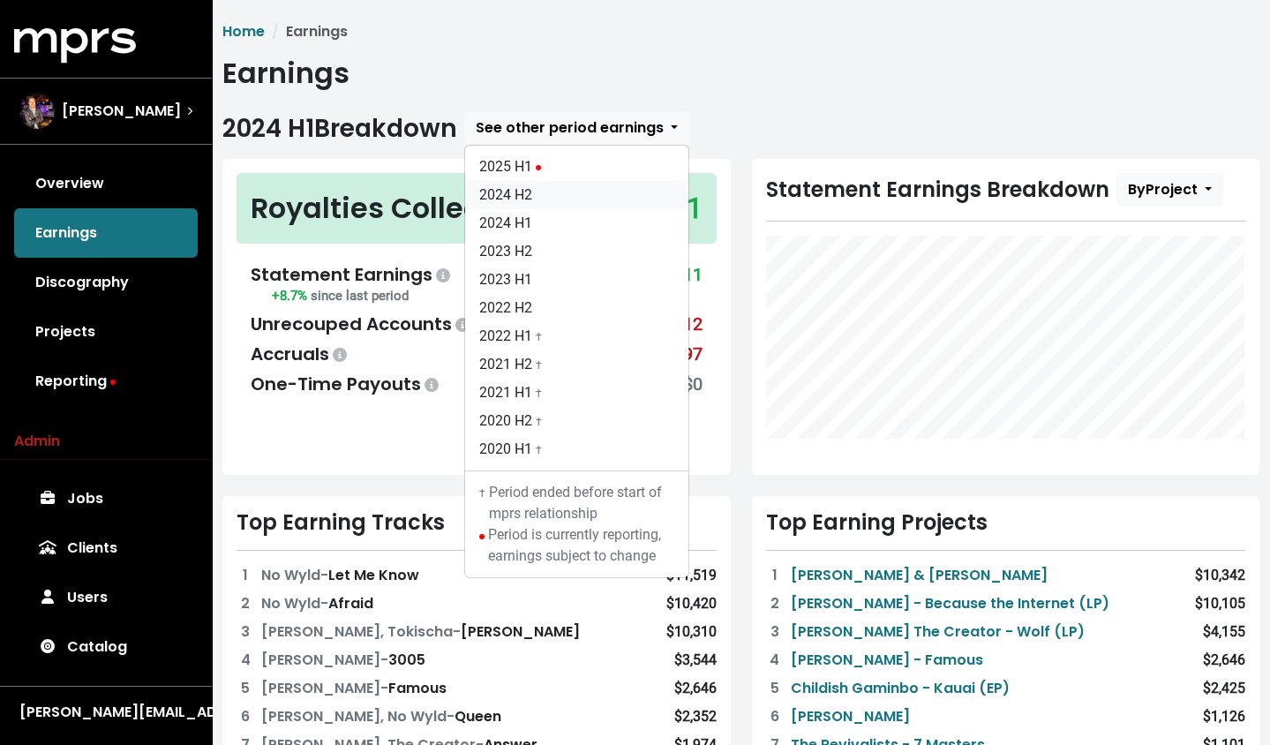
click at [606, 194] on link "2024 H2" at bounding box center [576, 195] width 223 height 28
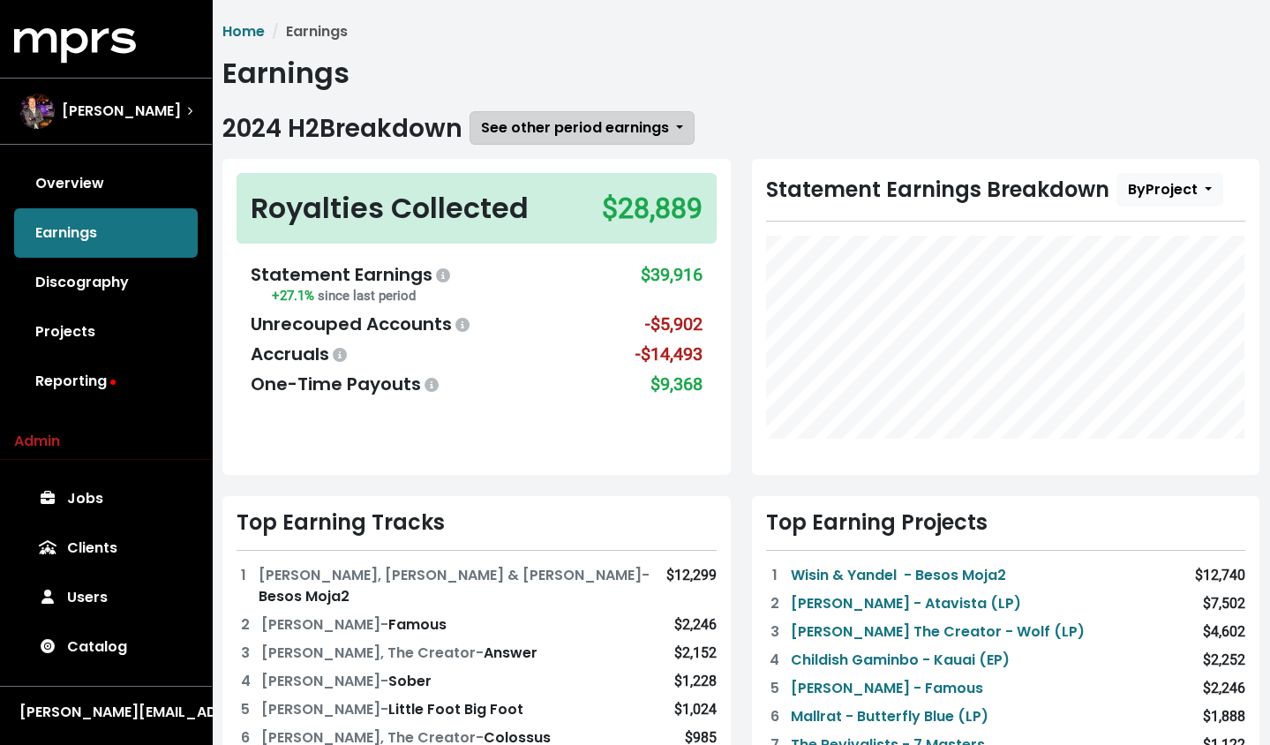
click at [642, 124] on span "See other period earnings" at bounding box center [575, 127] width 188 height 20
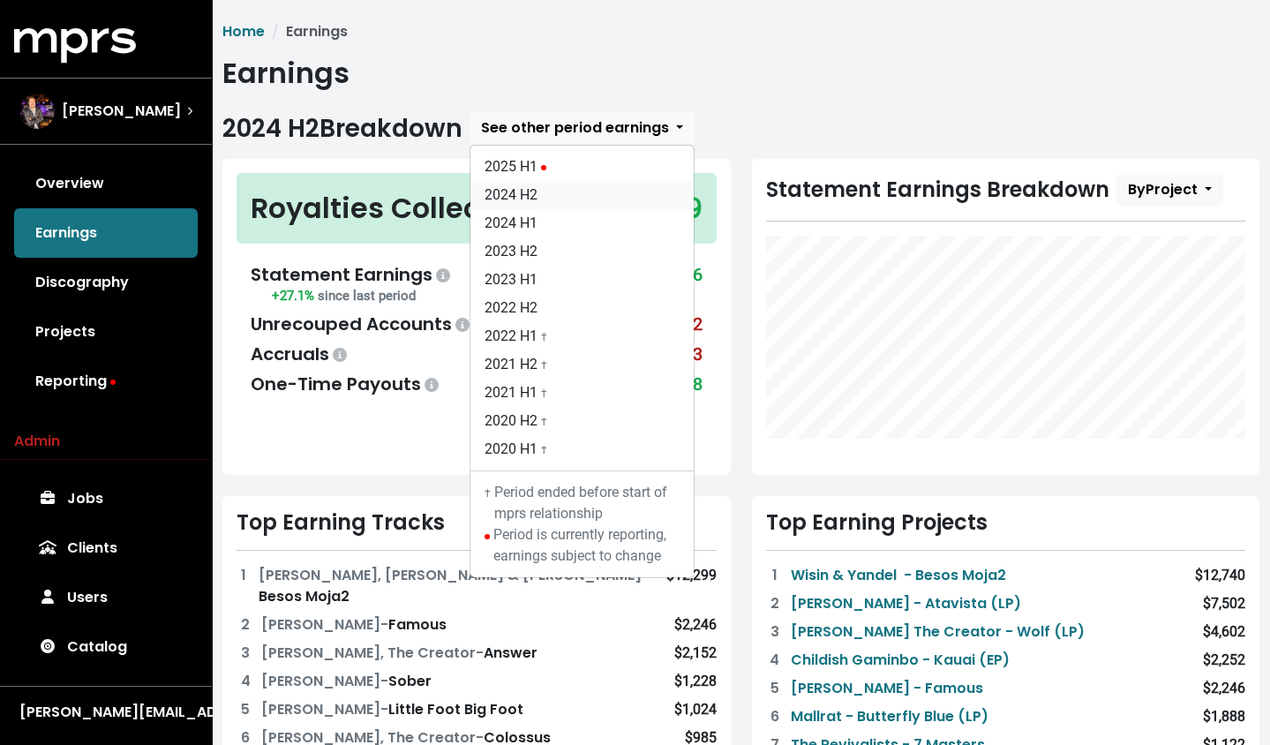
click at [625, 202] on link "2024 H2" at bounding box center [582, 195] width 223 height 28
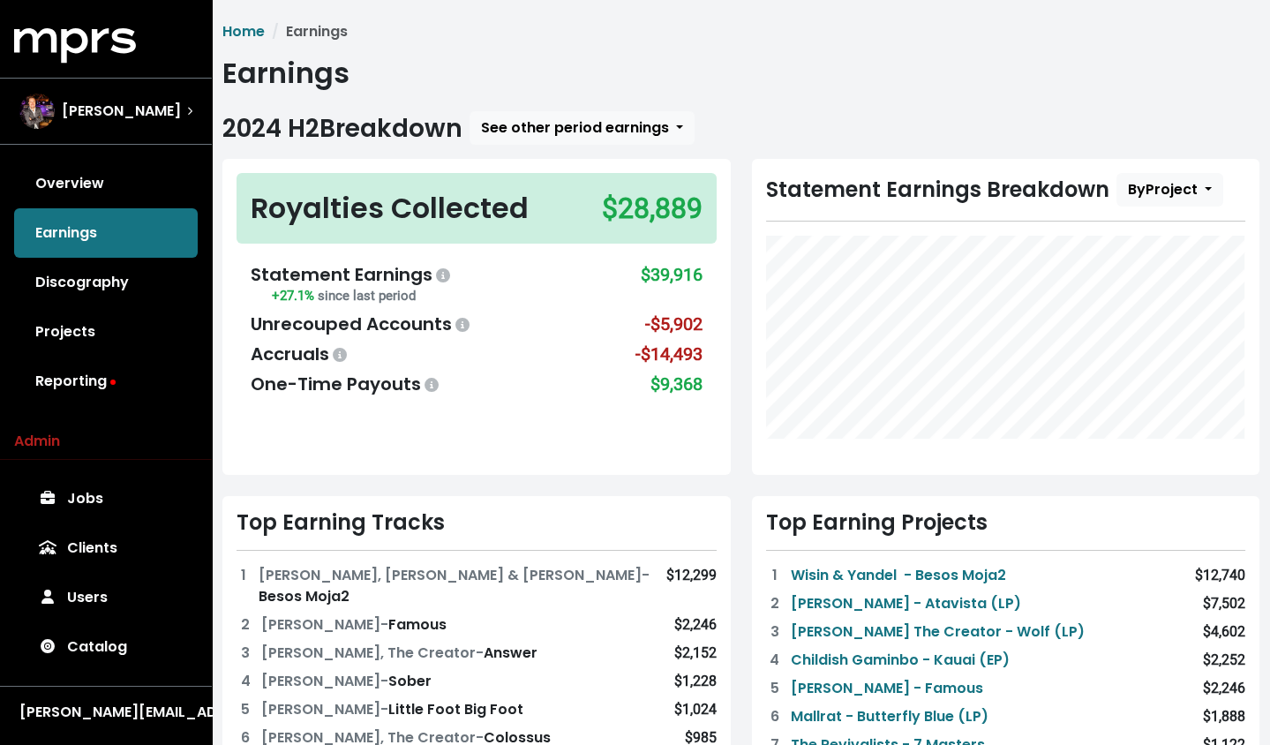
click at [642, 84] on h1 "Earnings" at bounding box center [740, 74] width 1037 height 34
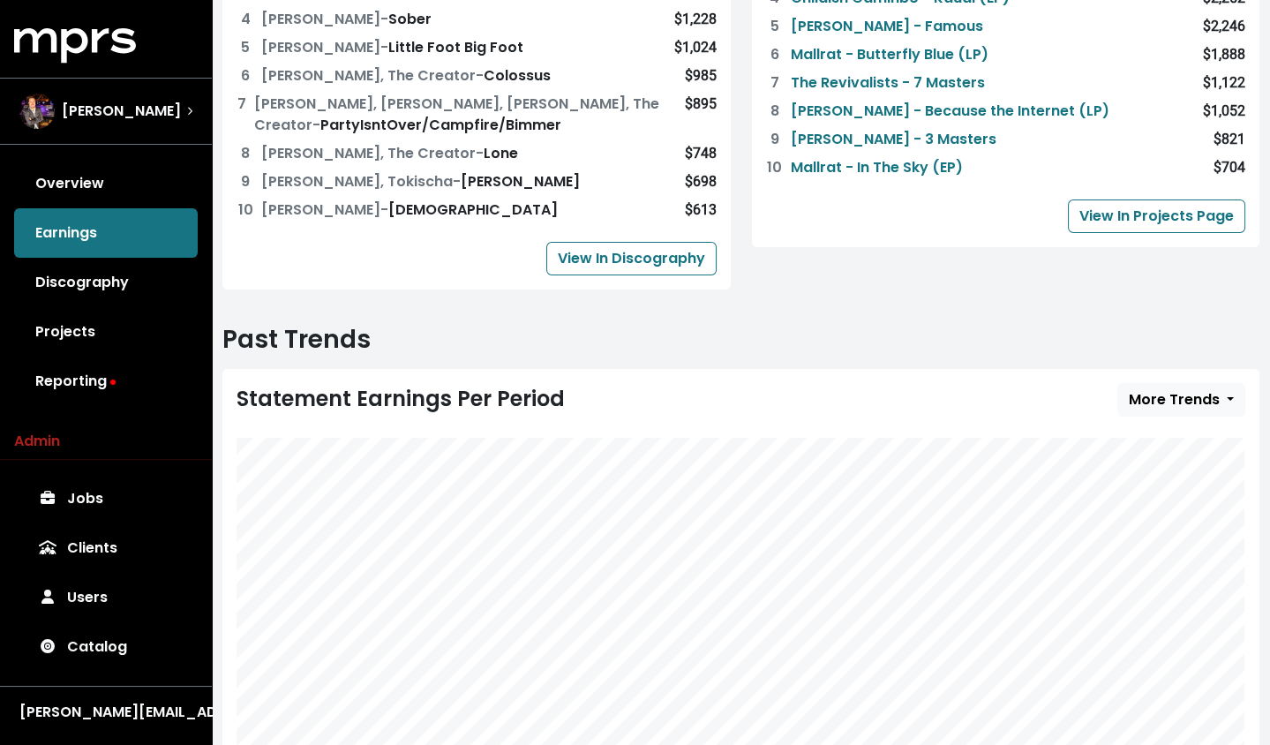
scroll to position [747, 0]
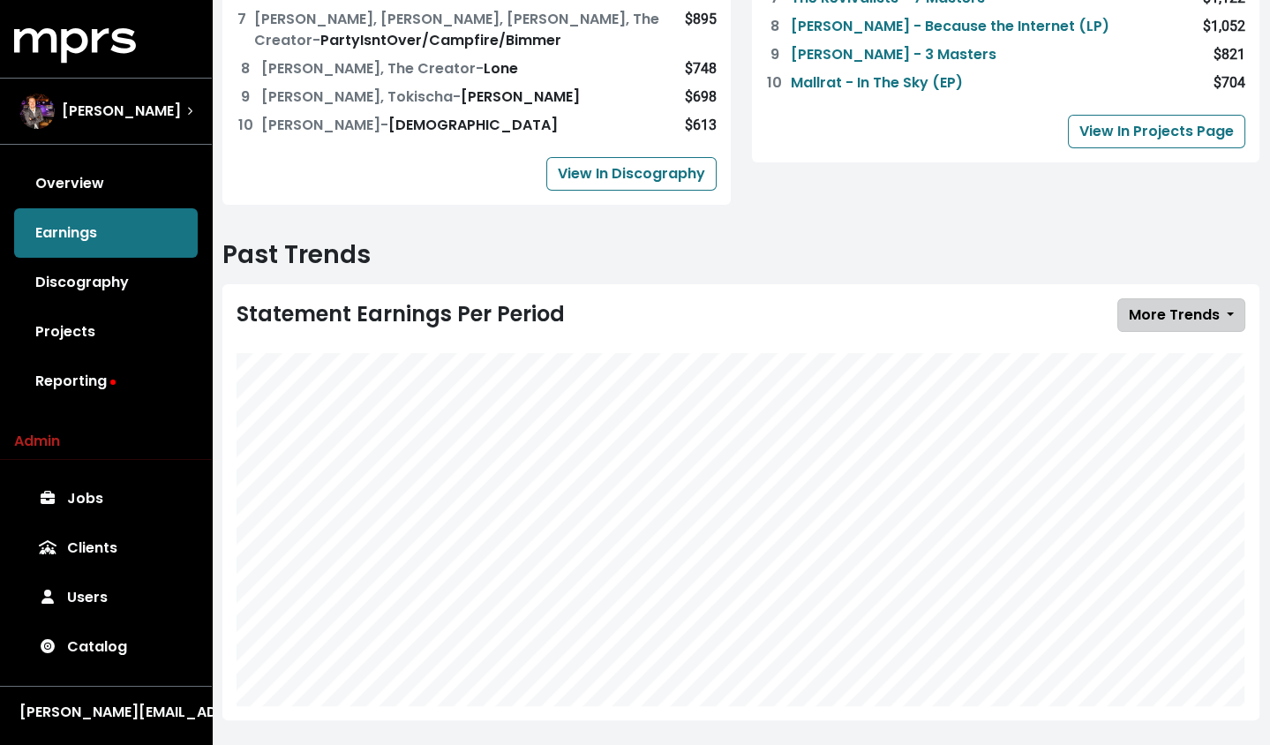
click at [1155, 298] on button "More Trends" at bounding box center [1182, 315] width 128 height 34
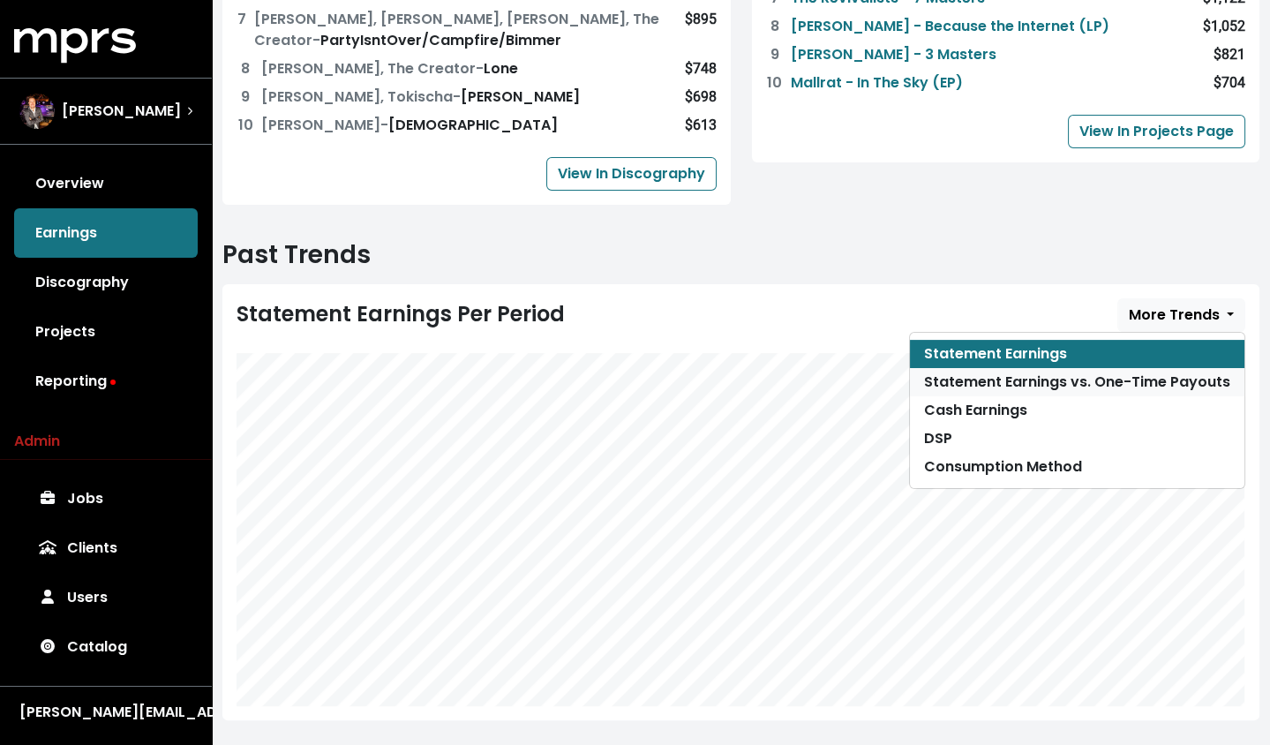
click at [1089, 368] on link "Statement Earnings vs. One-Time Payouts" at bounding box center [1077, 382] width 335 height 28
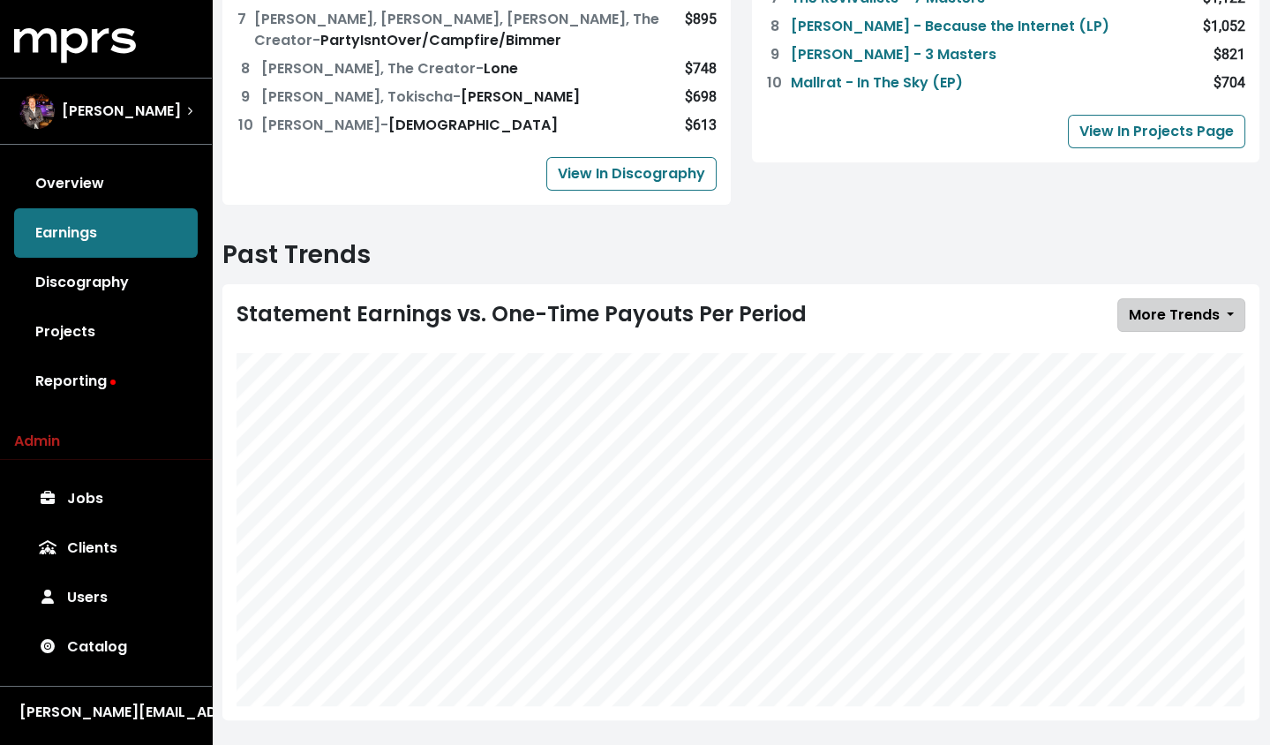
click at [1200, 305] on span "More Trends" at bounding box center [1174, 315] width 91 height 20
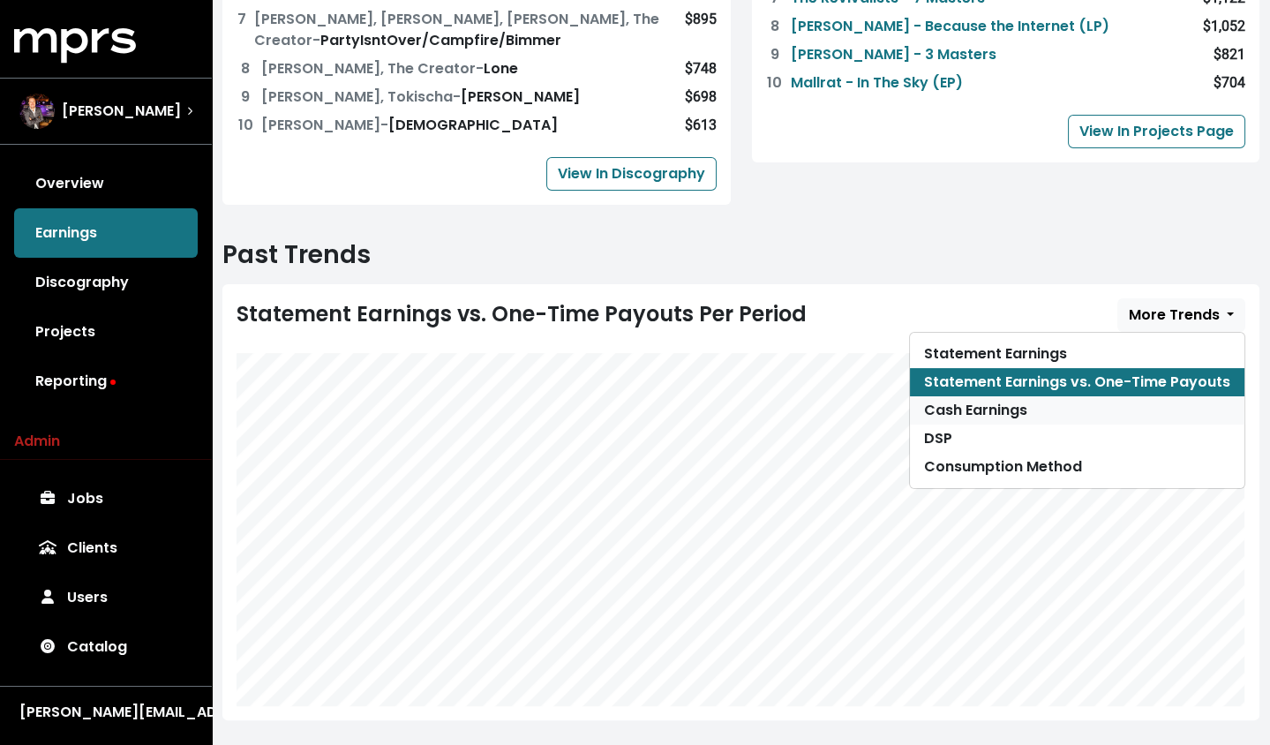
click at [1149, 396] on link "Cash Earnings" at bounding box center [1077, 410] width 335 height 28
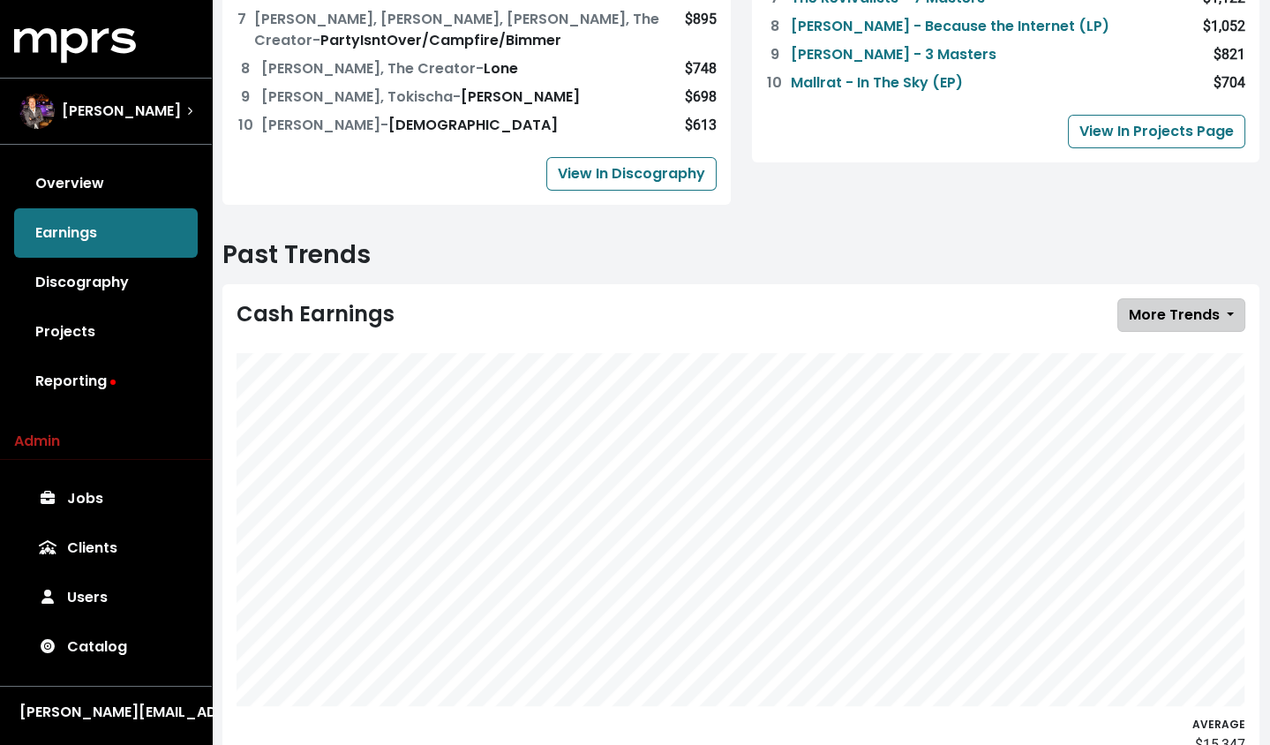
click at [1203, 305] on span "More Trends" at bounding box center [1174, 315] width 91 height 20
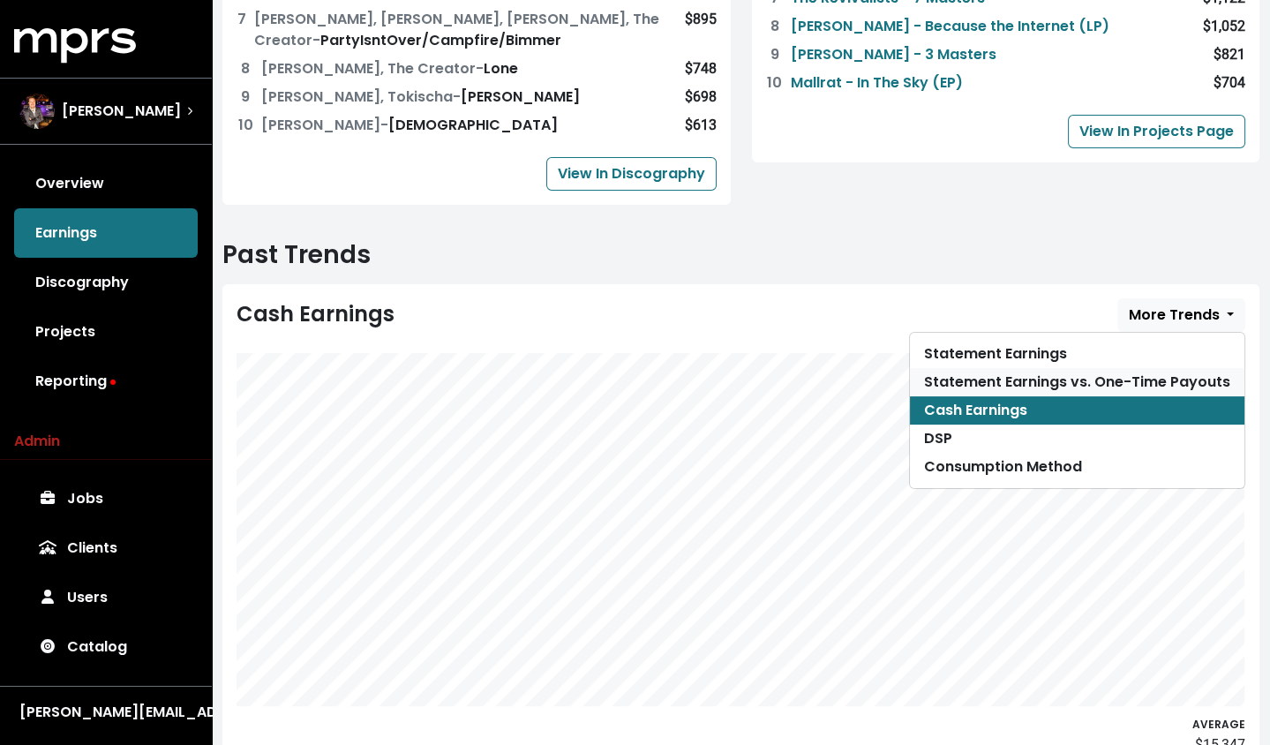
click at [1190, 368] on link "Statement Earnings vs. One-Time Payouts" at bounding box center [1077, 382] width 335 height 28
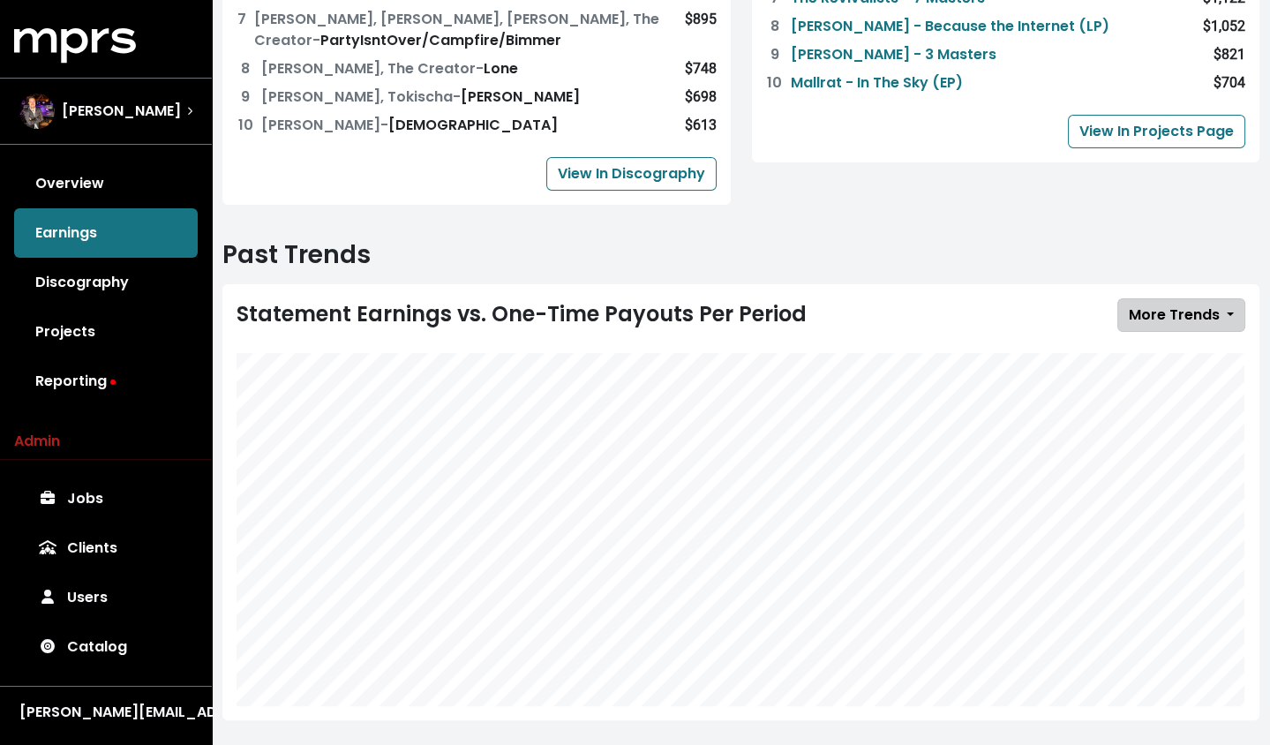
click at [1190, 305] on span "More Trends" at bounding box center [1174, 315] width 91 height 20
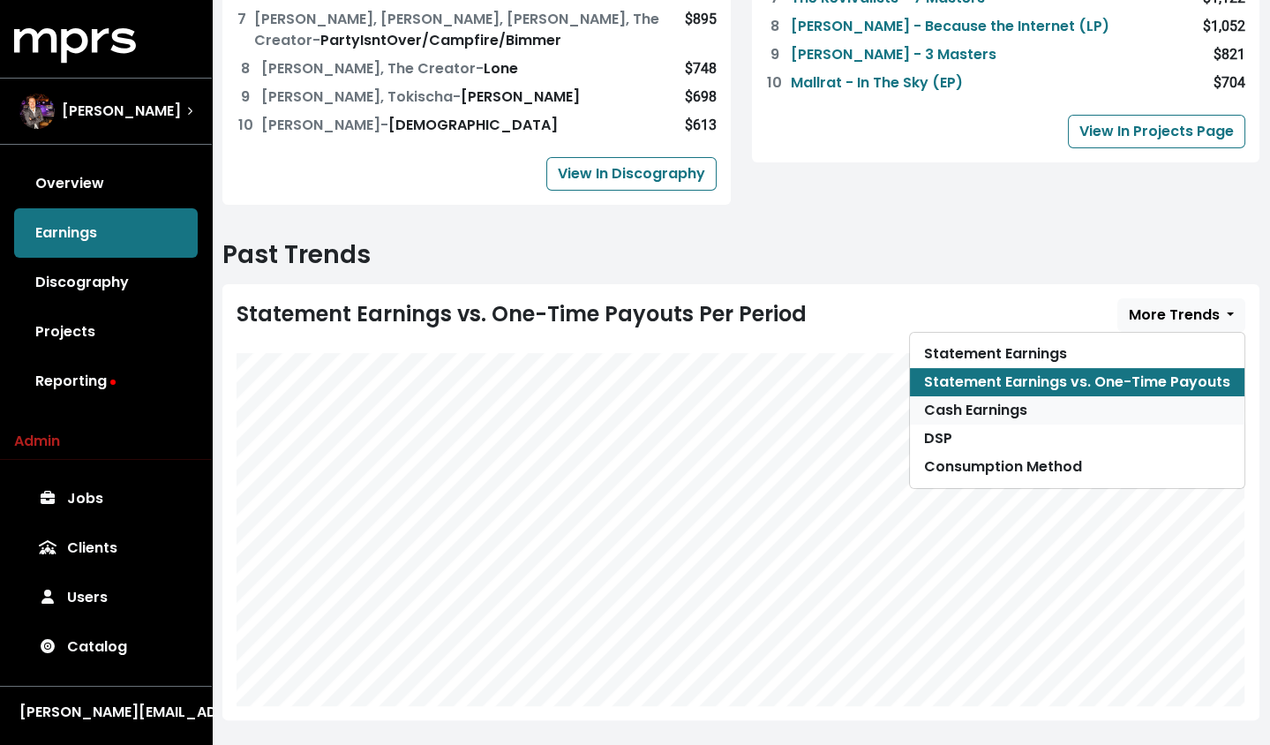
click at [1096, 396] on link "Cash Earnings" at bounding box center [1077, 410] width 335 height 28
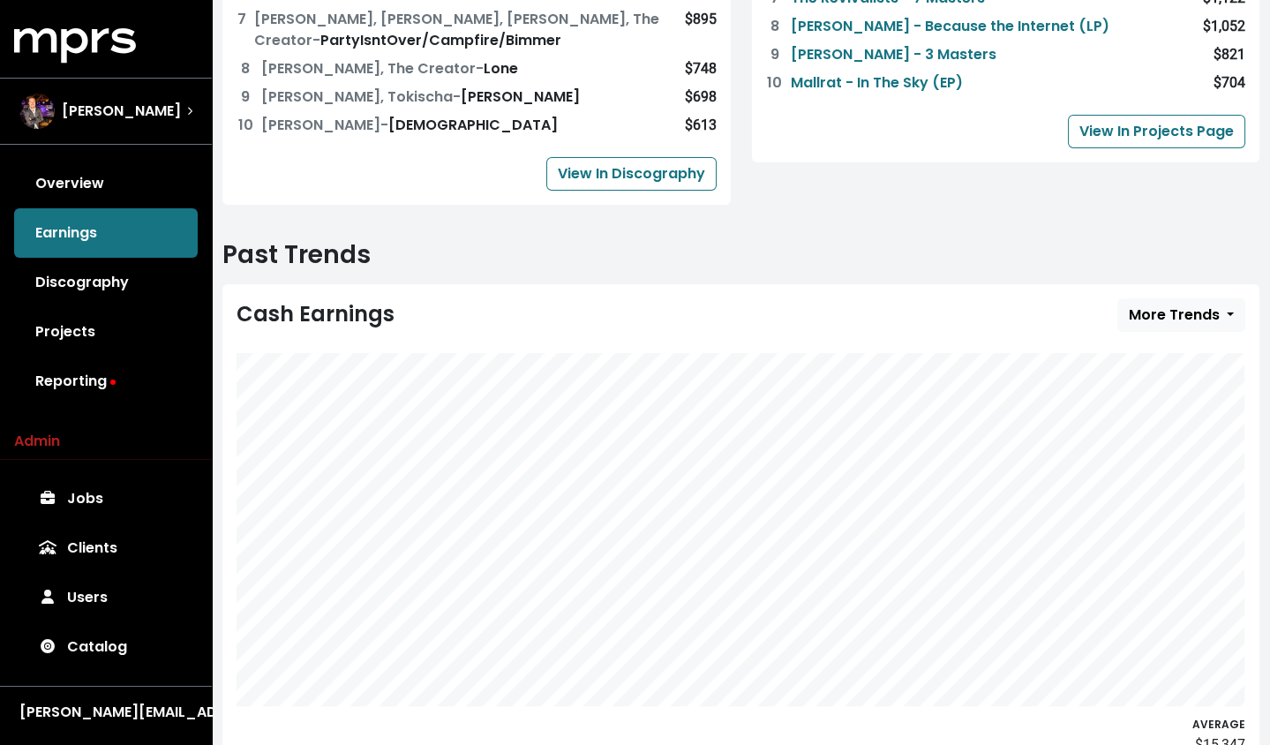
click at [1203, 735] on div "$15,347" at bounding box center [741, 745] width 1009 height 21
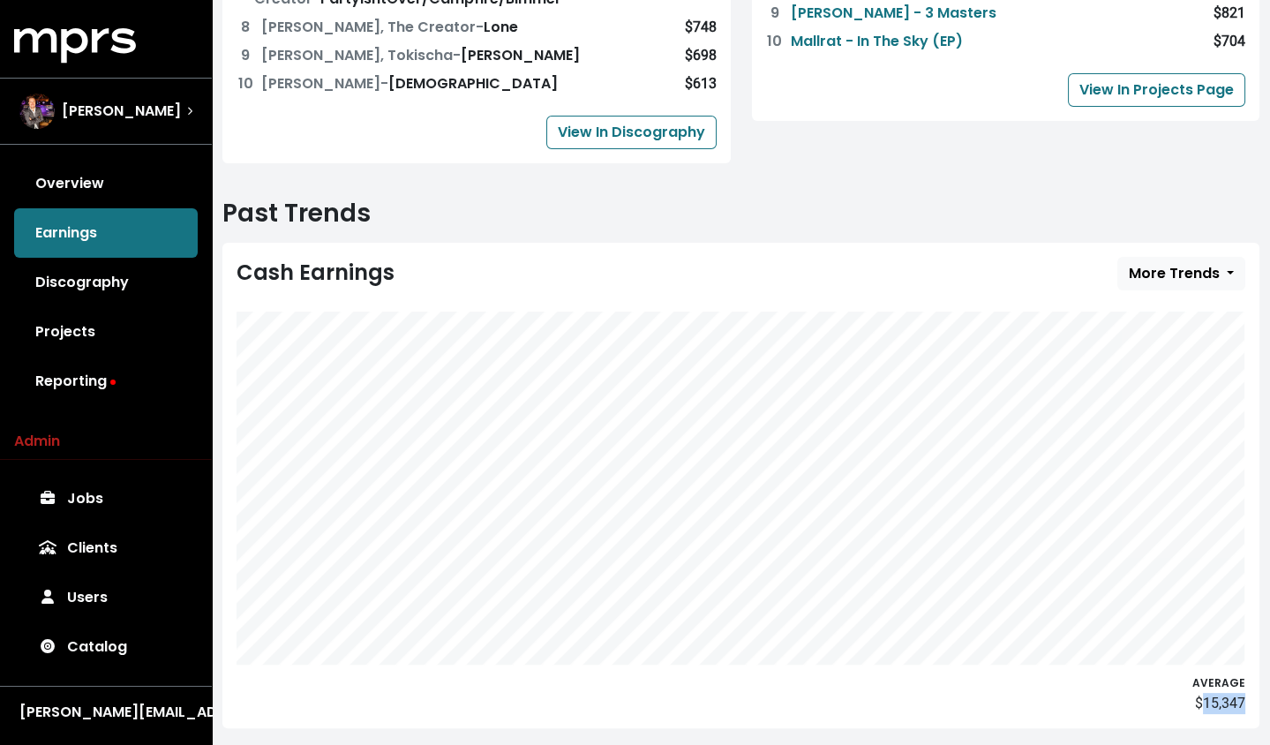
scroll to position [796, 0]
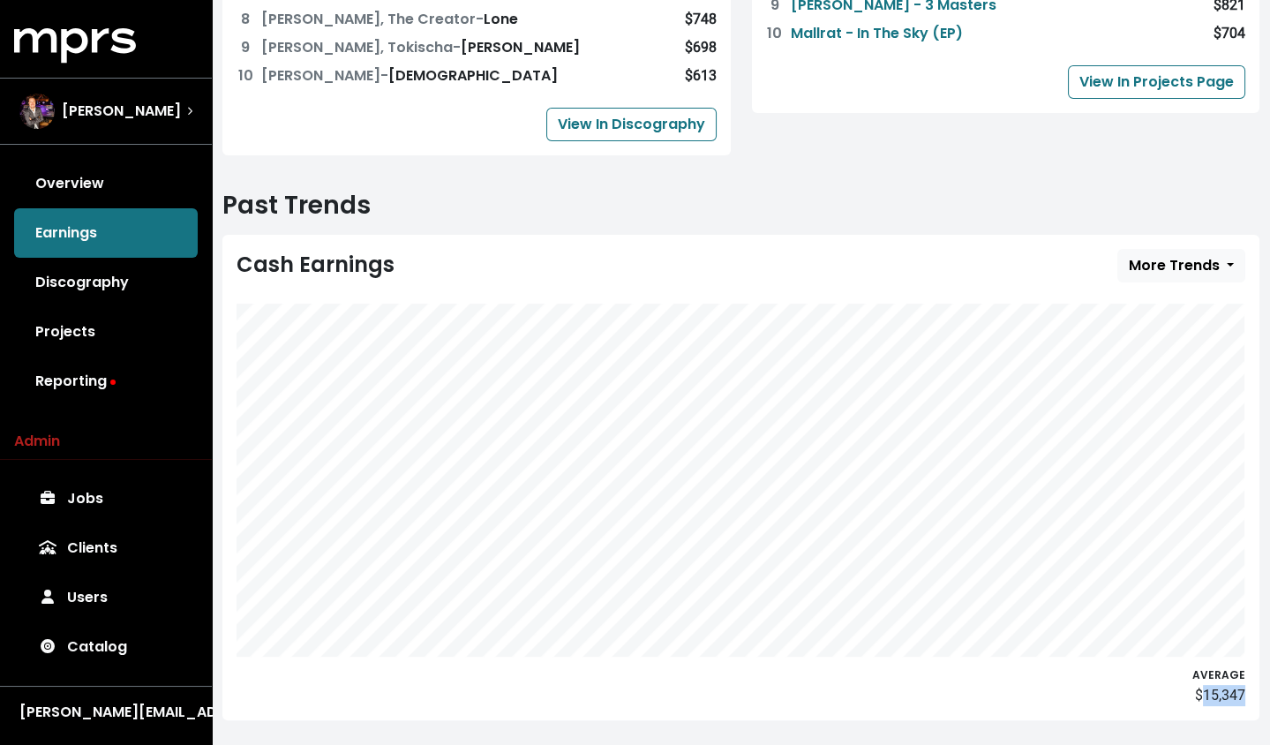
click at [1216, 685] on div "$15,347" at bounding box center [741, 695] width 1009 height 21
click at [1207, 685] on div "$15,347" at bounding box center [741, 695] width 1009 height 21
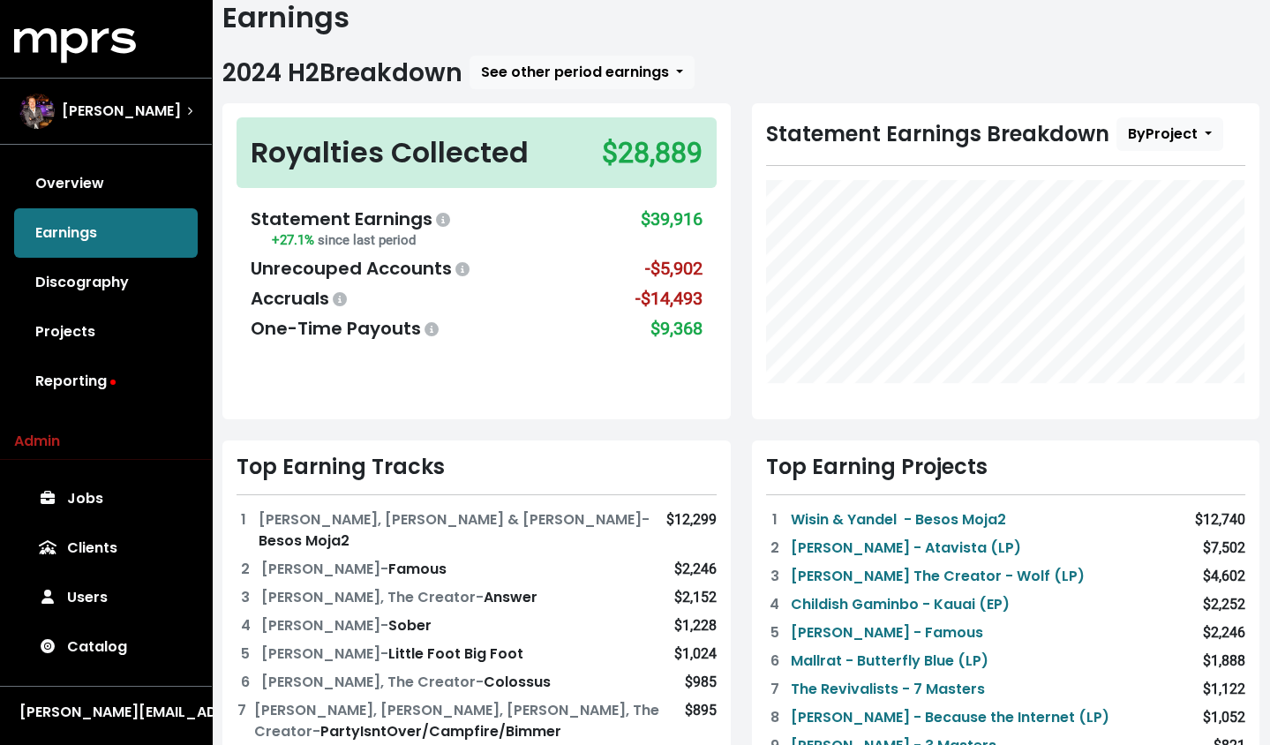
scroll to position [89, 0]
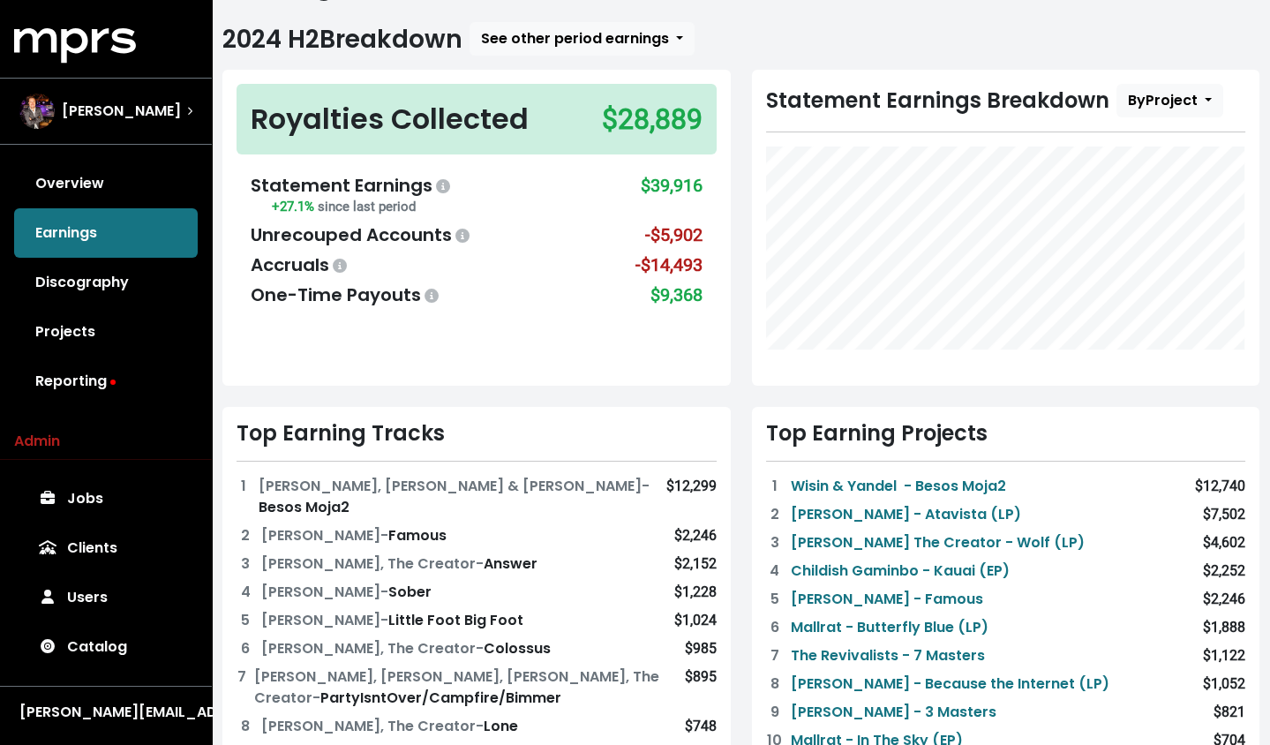
click at [700, 260] on div "-$14,493" at bounding box center [669, 265] width 67 height 26
click at [674, 260] on div "-$14,493" at bounding box center [669, 265] width 67 height 26
click at [660, 259] on div "-$14,493" at bounding box center [669, 265] width 67 height 26
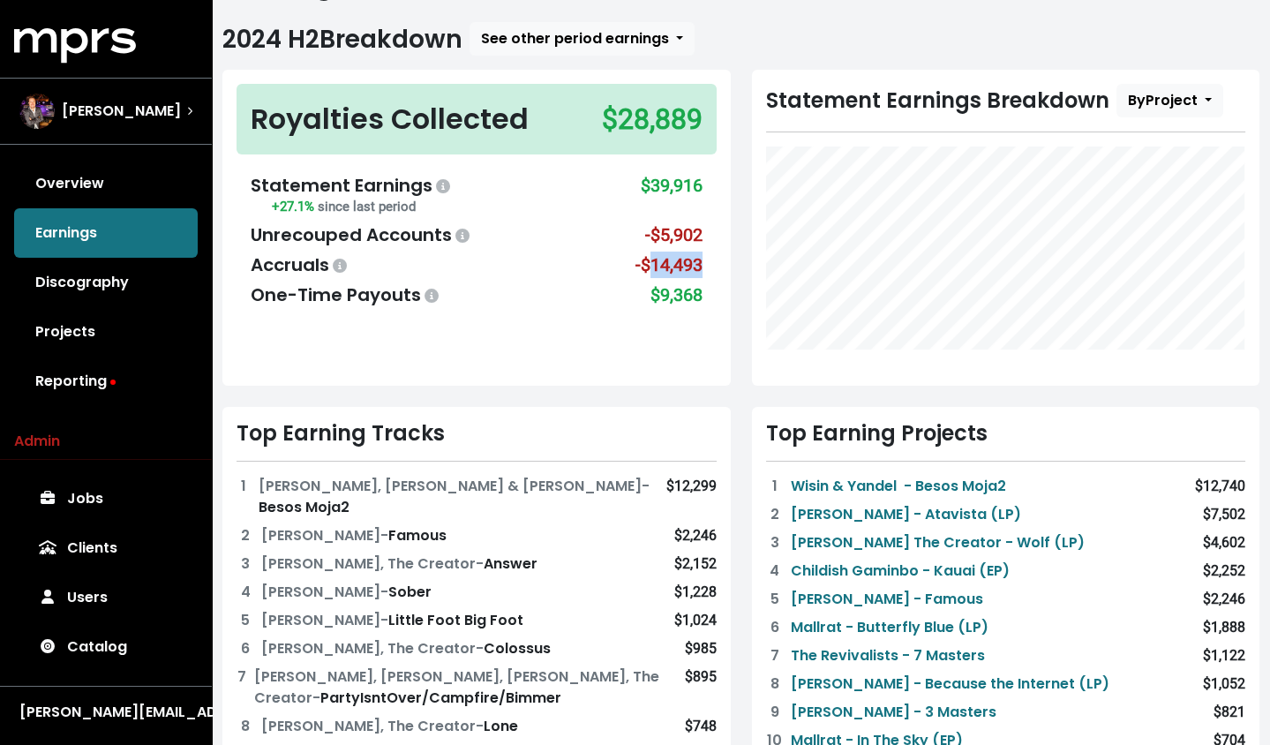
click at [660, 259] on div "-$14,493" at bounding box center [669, 265] width 67 height 26
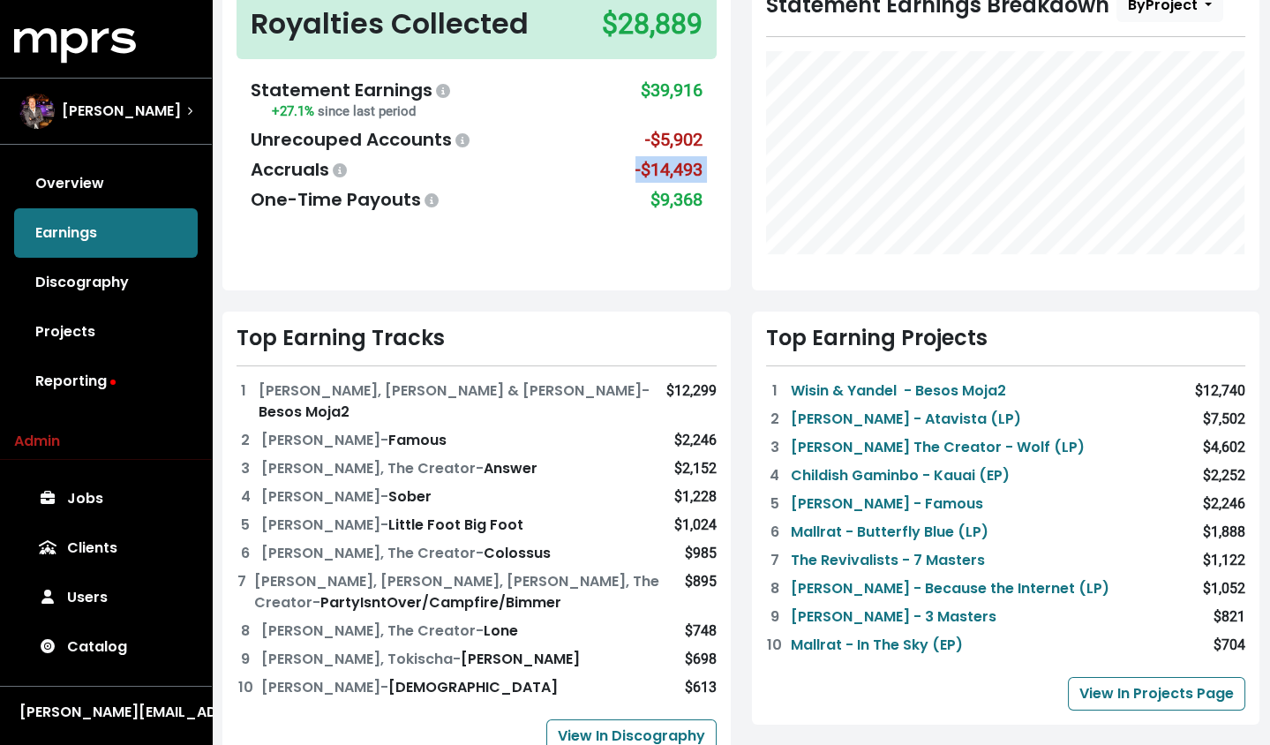
scroll to position [193, 0]
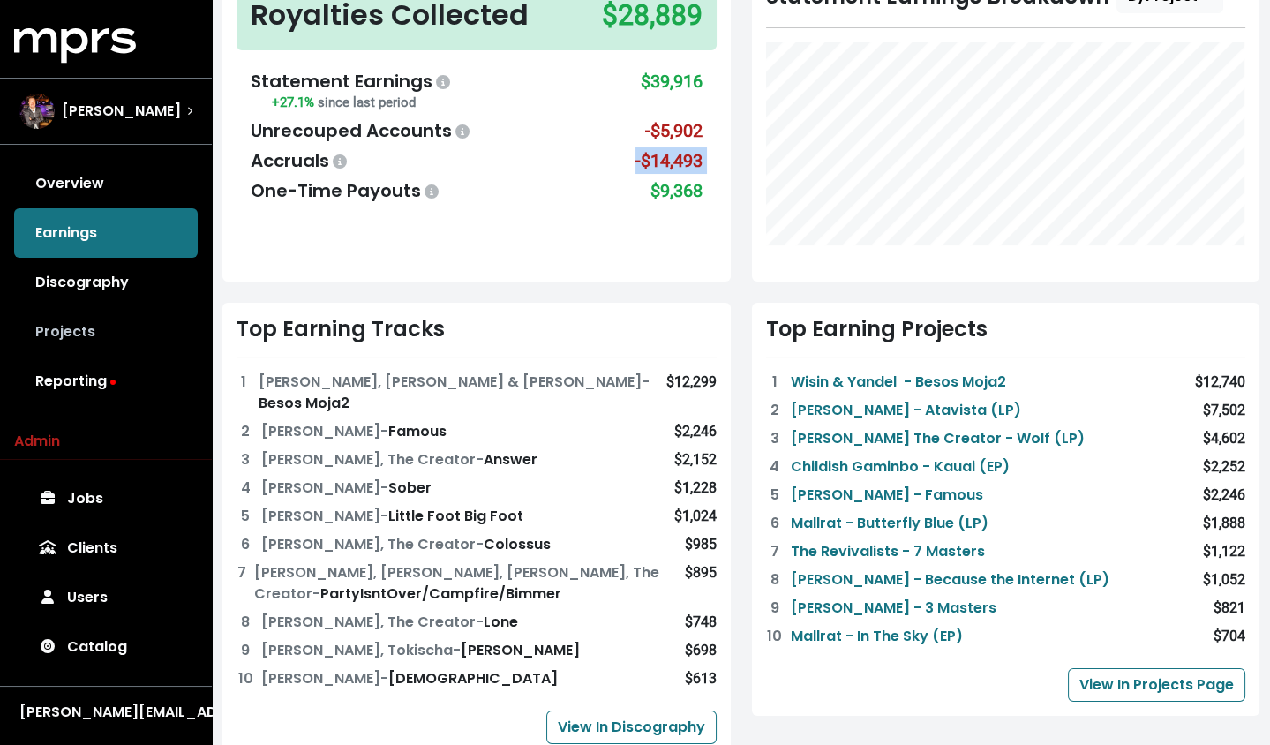
click at [68, 335] on link "Projects" at bounding box center [106, 331] width 184 height 49
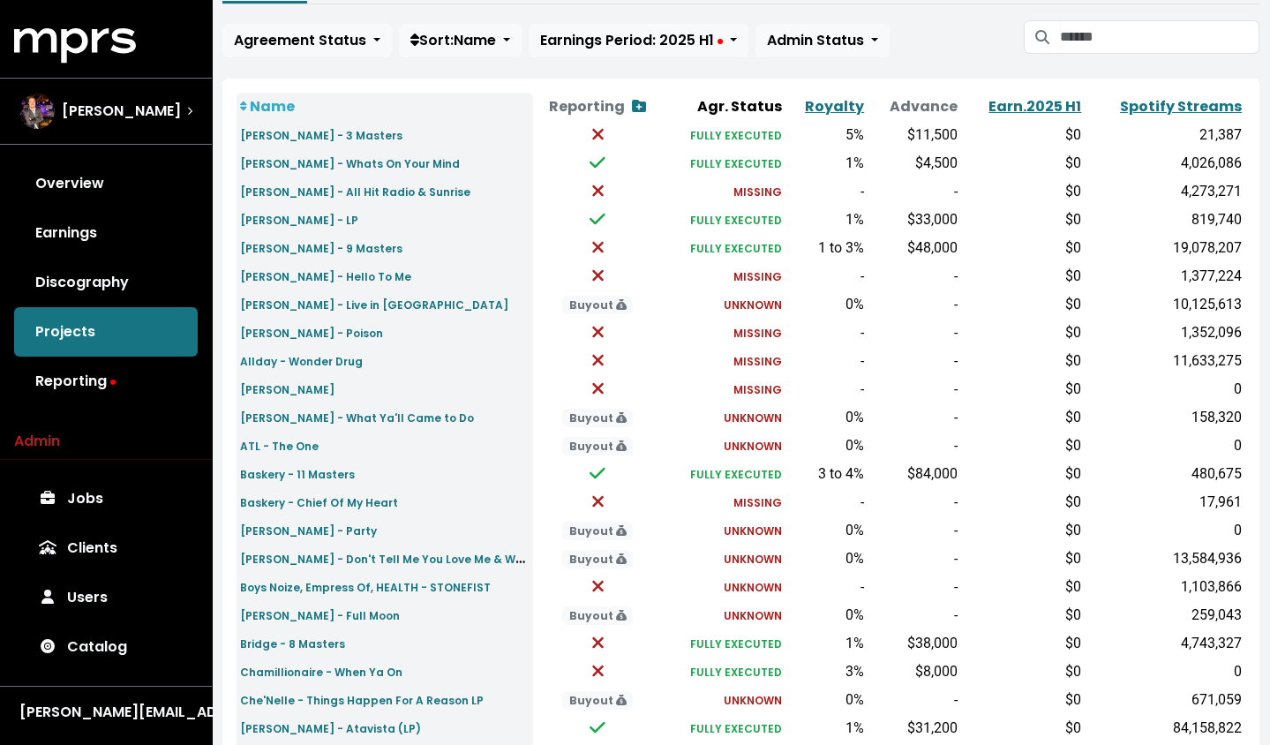
scroll to position [148, 0]
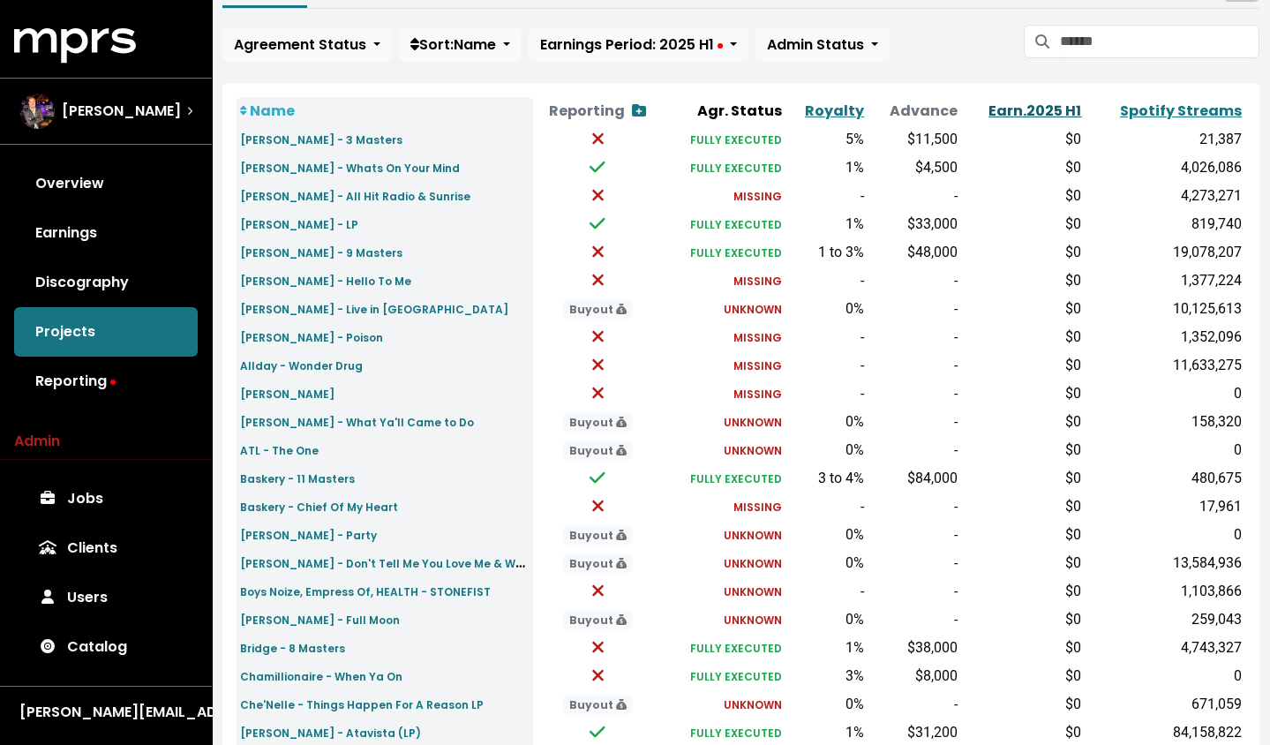
click at [1040, 104] on link "Earn. 2025 H1" at bounding box center [1035, 111] width 93 height 20
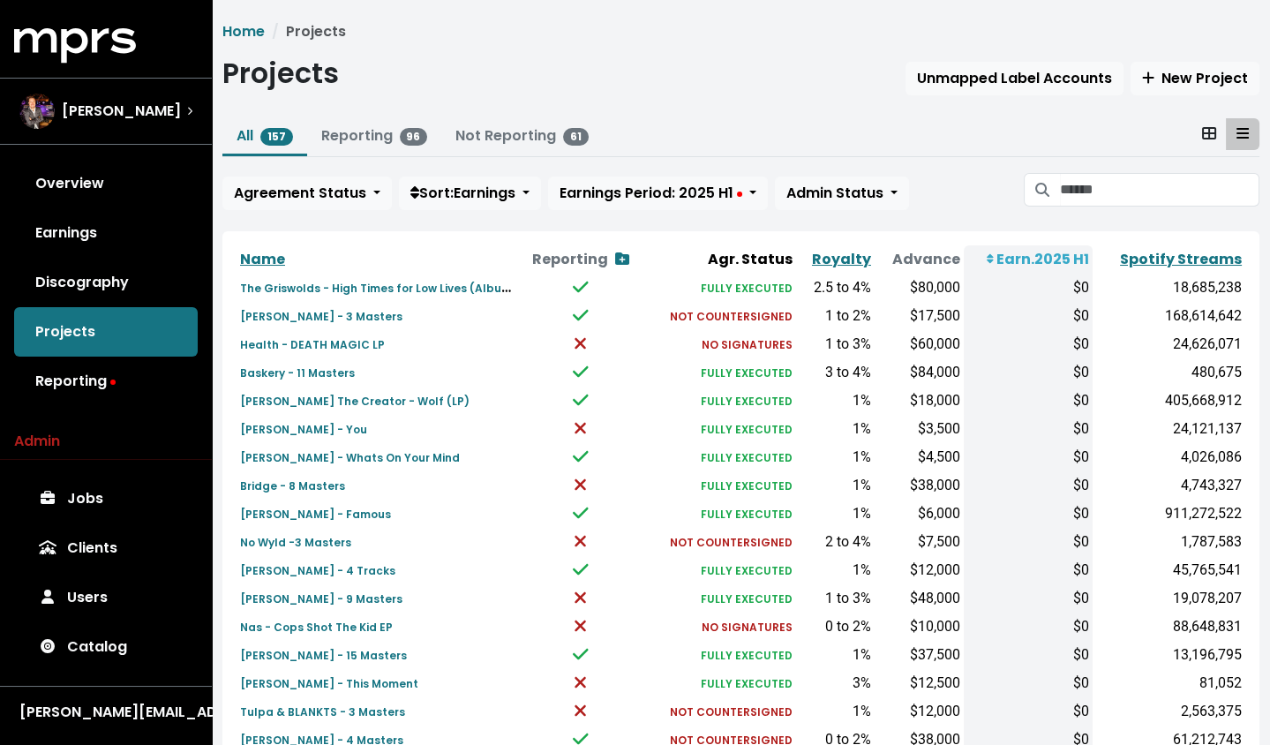
click at [997, 259] on th "Earn. 2025 H1" at bounding box center [1028, 259] width 129 height 28
click at [614, 193] on span "Earnings Period: 2025 H1" at bounding box center [651, 193] width 183 height 20
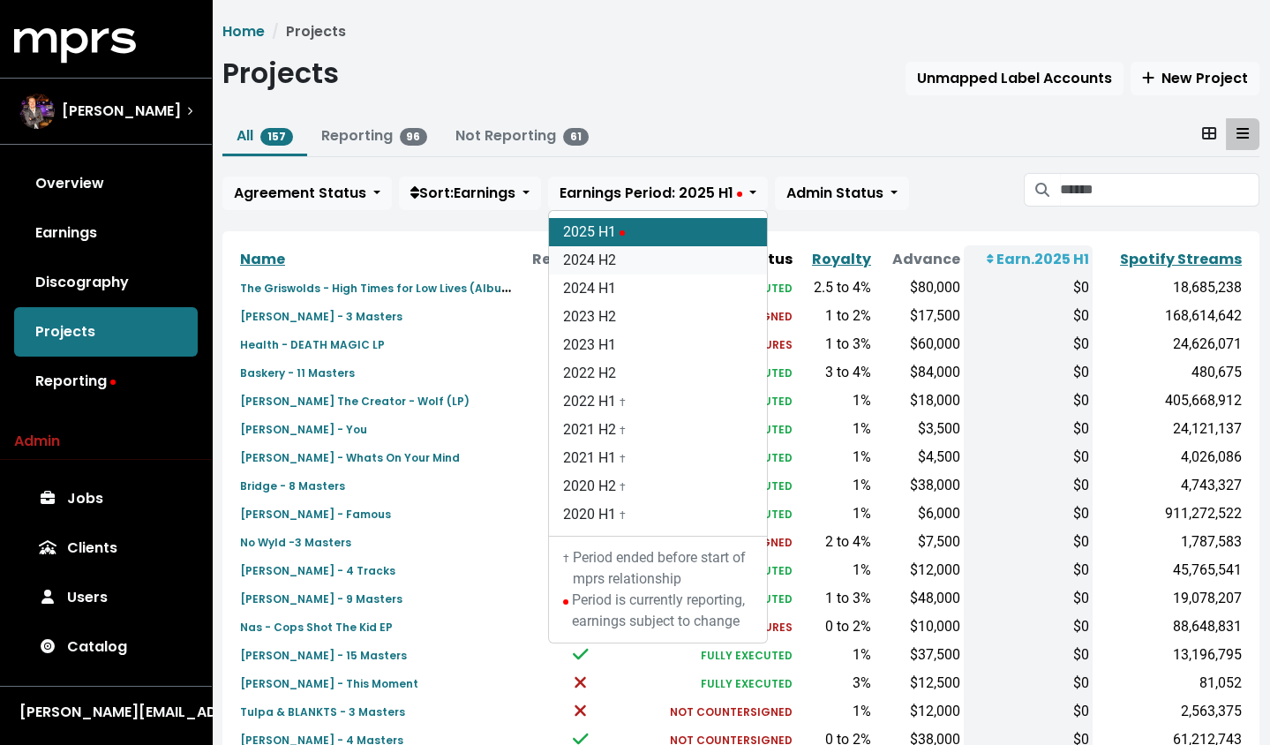
click at [621, 255] on link "2024 H2" at bounding box center [658, 260] width 218 height 28
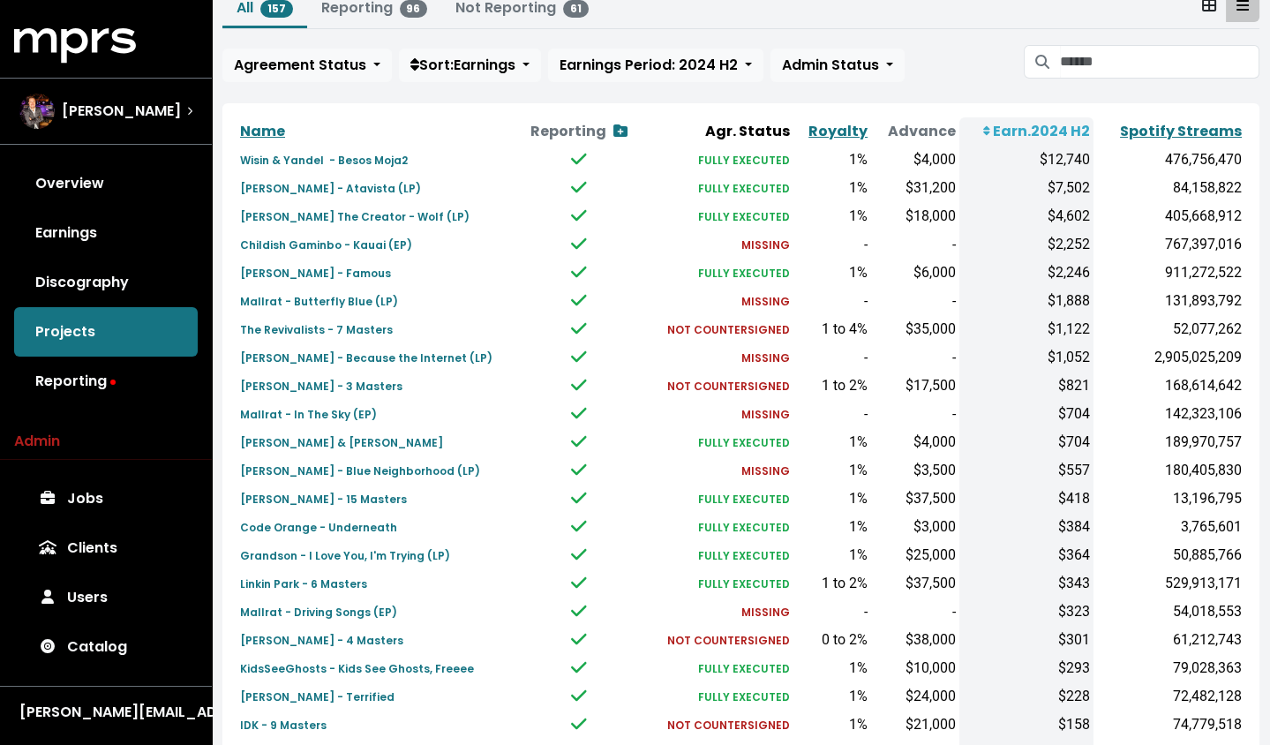
scroll to position [129, 0]
click at [373, 158] on small "Wisin & Yandel - Besos Moja2" at bounding box center [324, 159] width 168 height 15
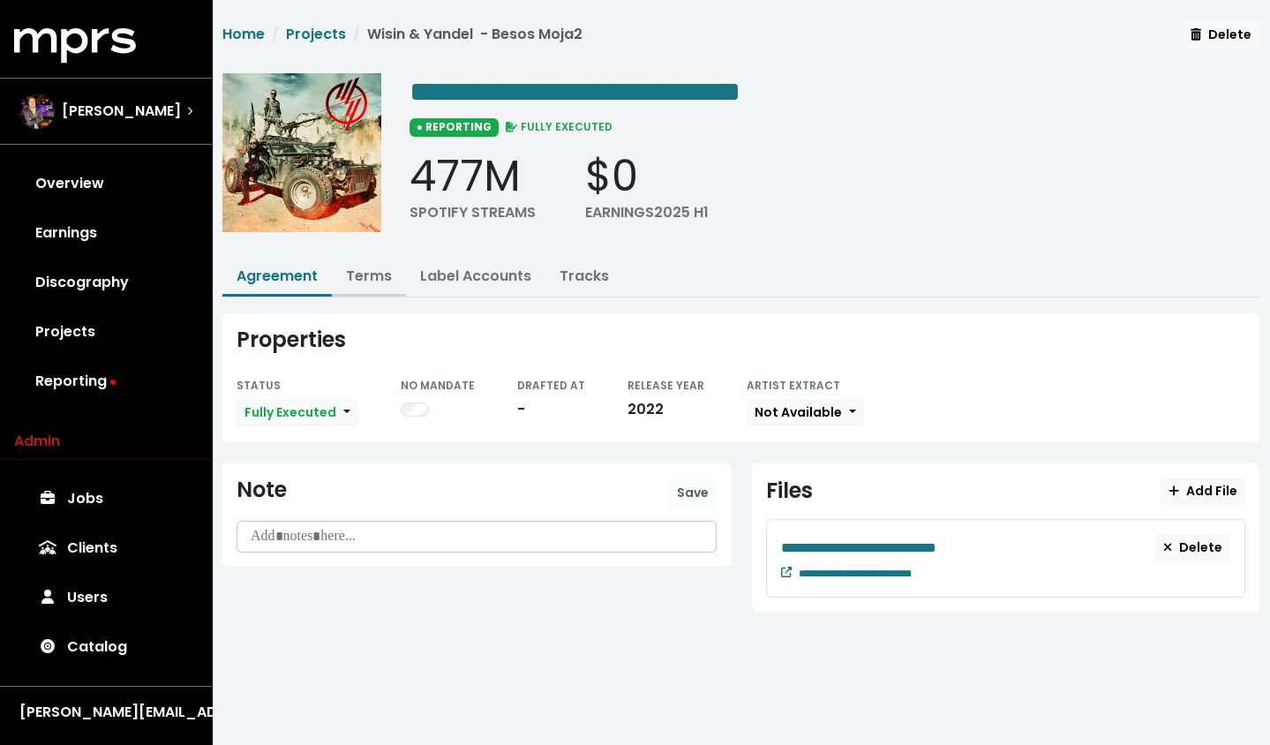
click at [388, 275] on link "Terms" at bounding box center [369, 276] width 46 height 20
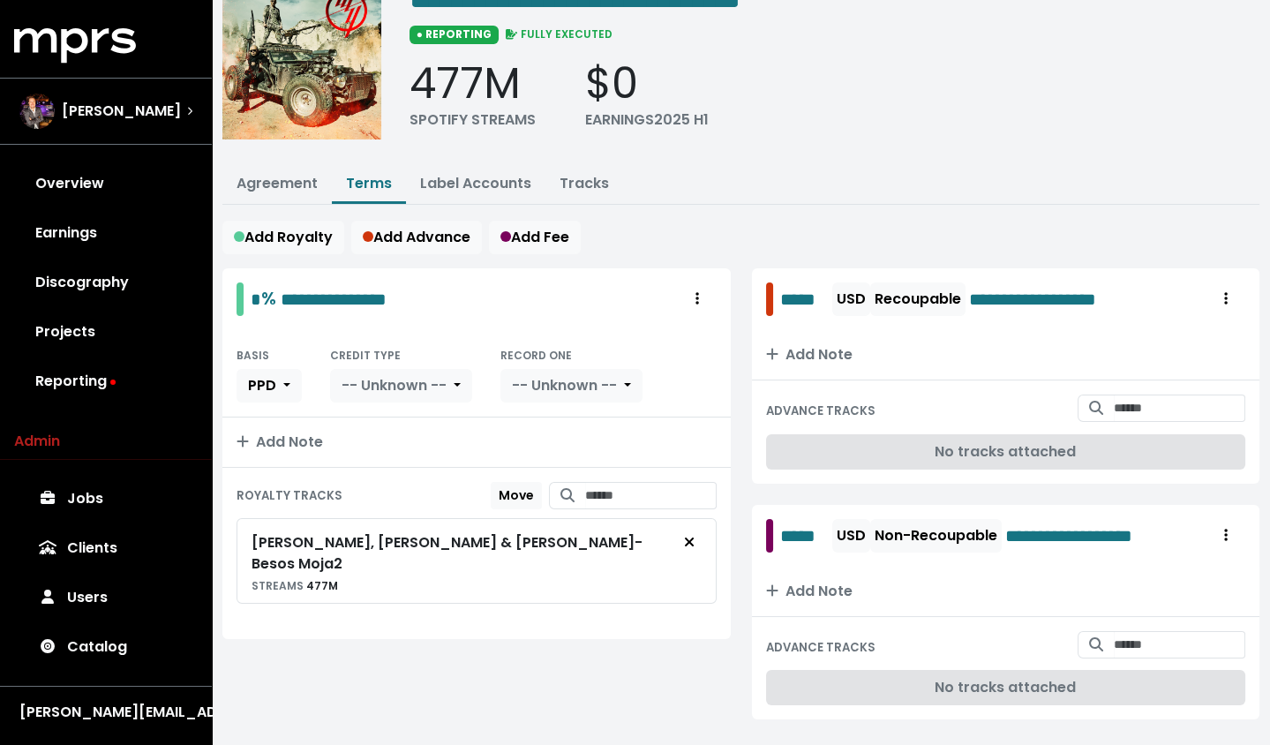
scroll to position [123, 0]
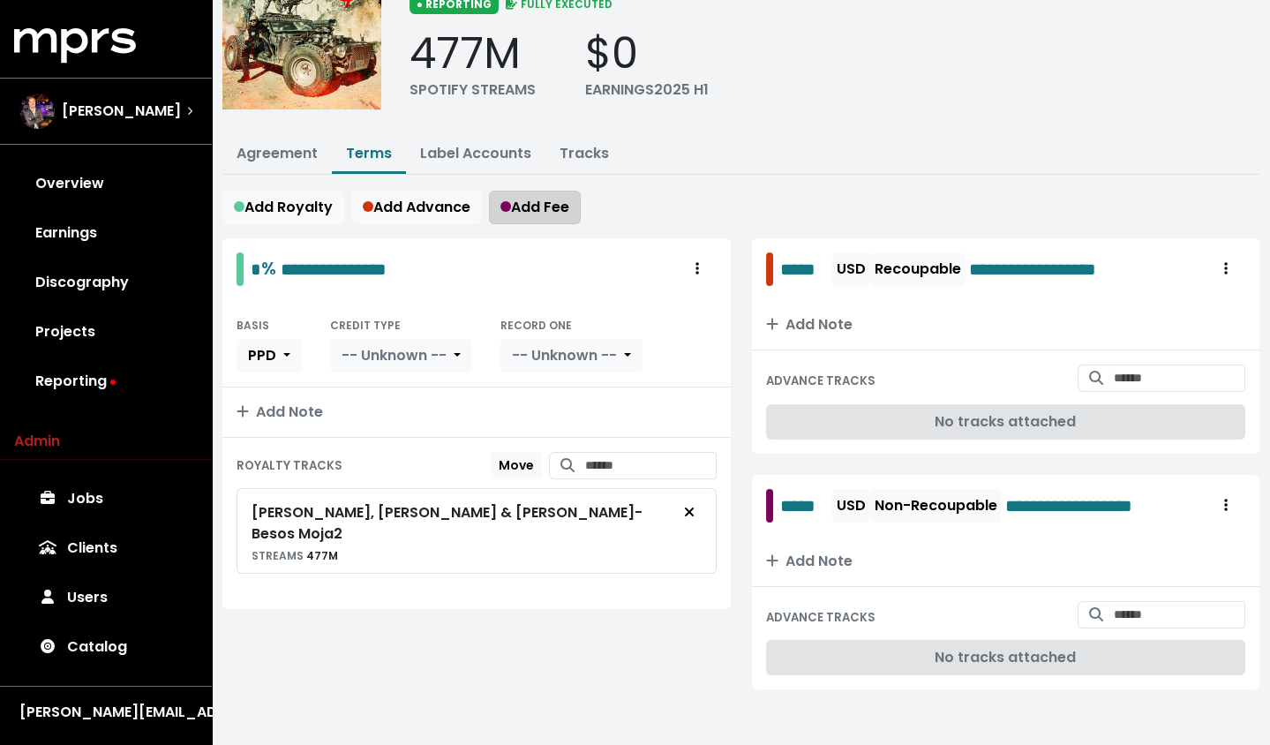
click at [530, 204] on span "Add Fee" at bounding box center [535, 207] width 69 height 20
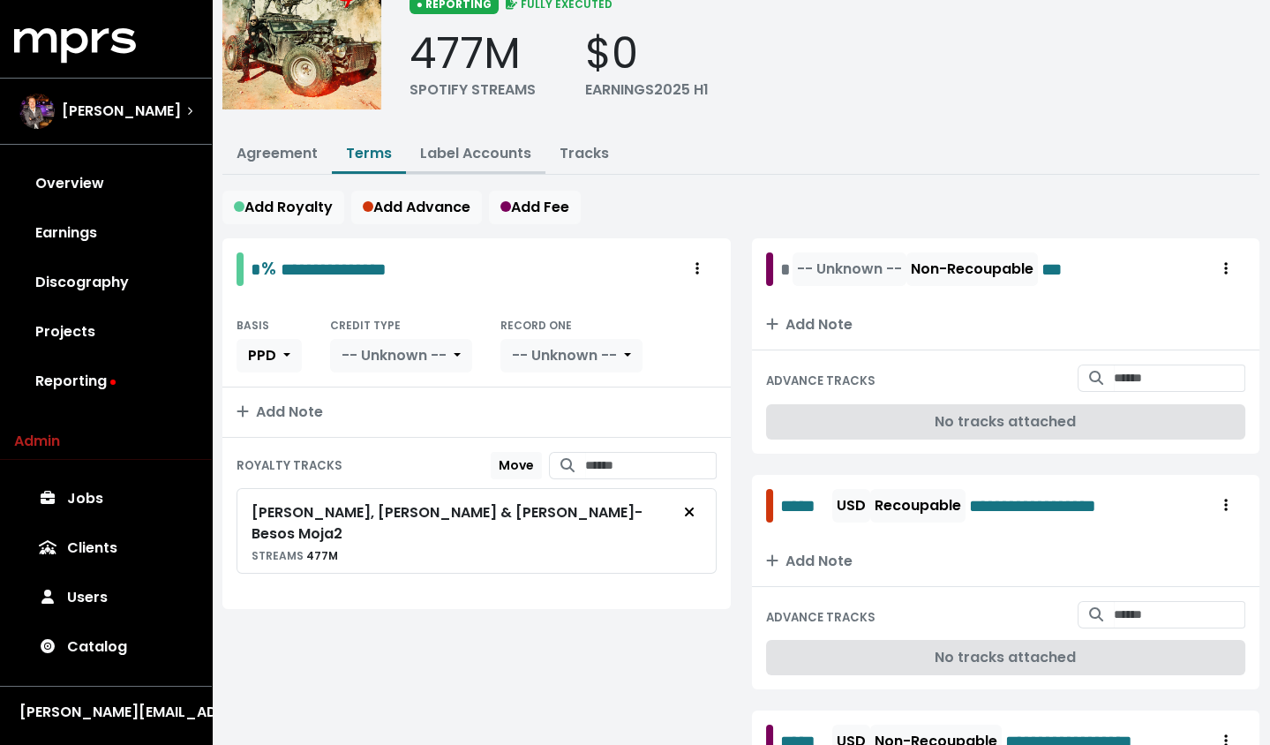
click at [486, 151] on link "Label Accounts" at bounding box center [475, 153] width 111 height 20
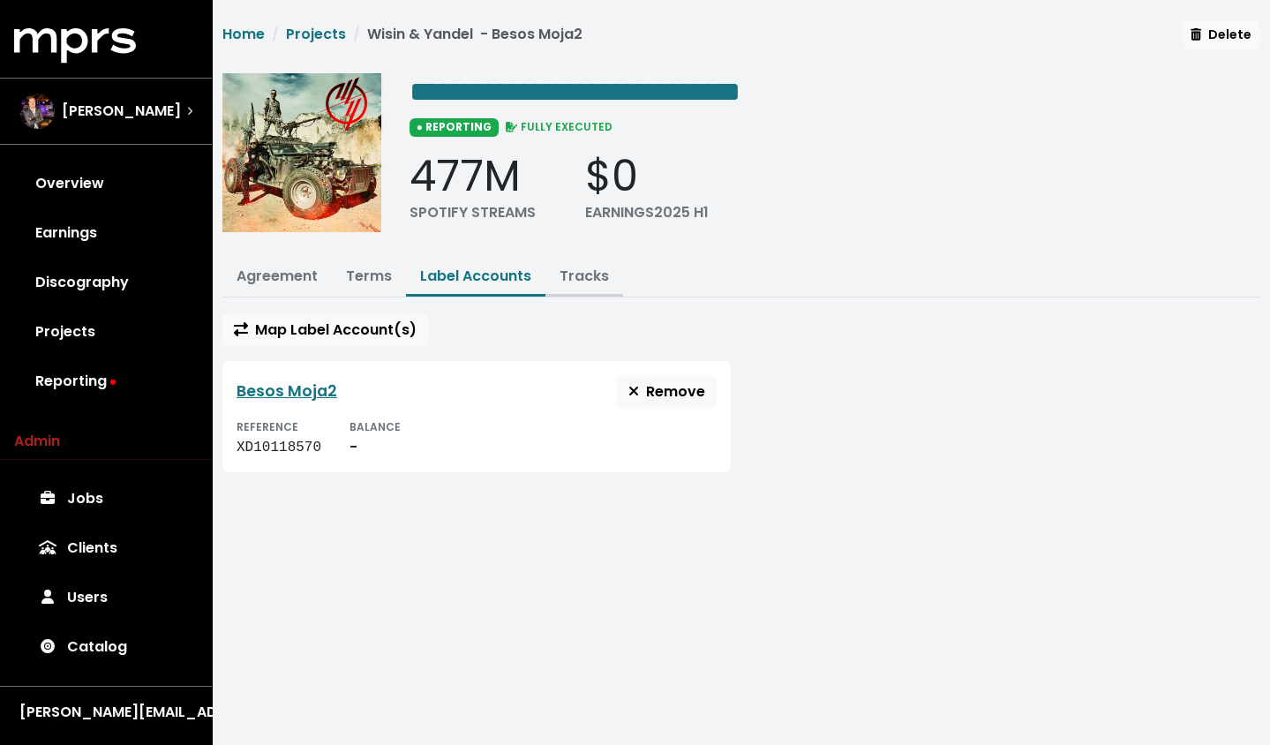
click at [584, 278] on link "Tracks" at bounding box center [584, 276] width 49 height 20
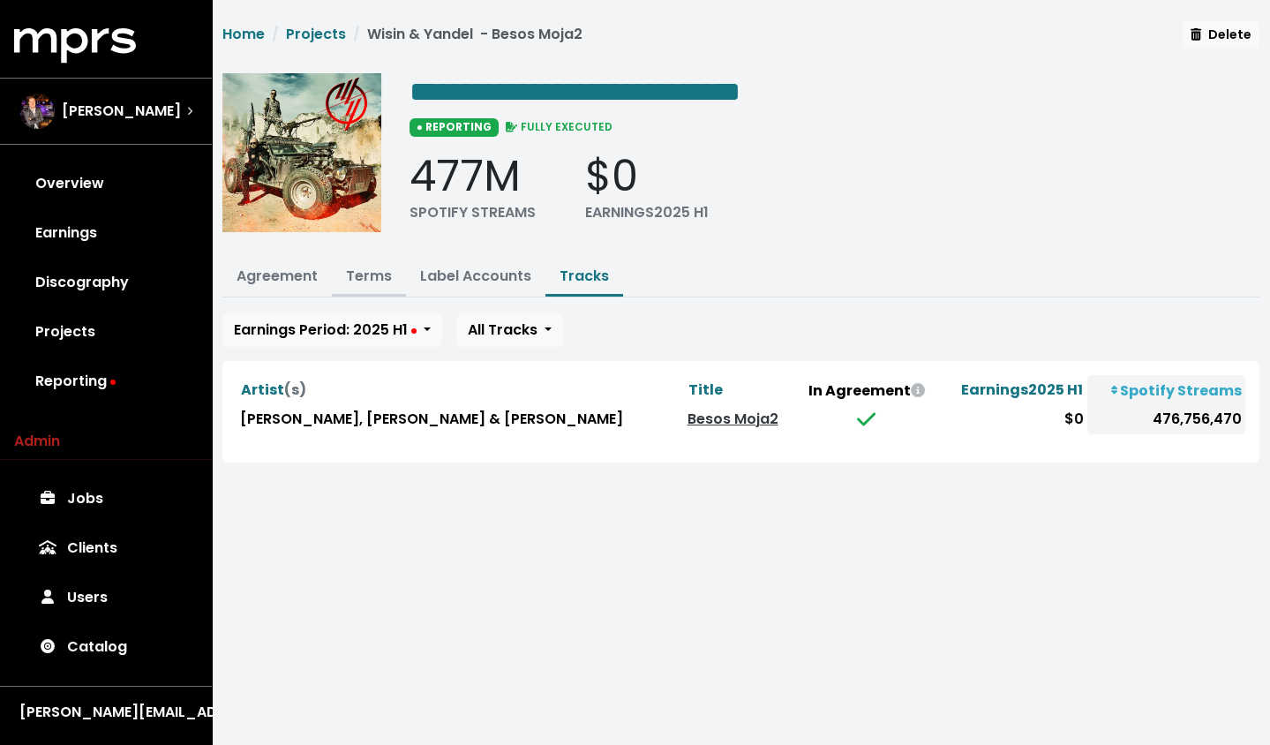
click at [361, 272] on link "Terms" at bounding box center [369, 276] width 46 height 20
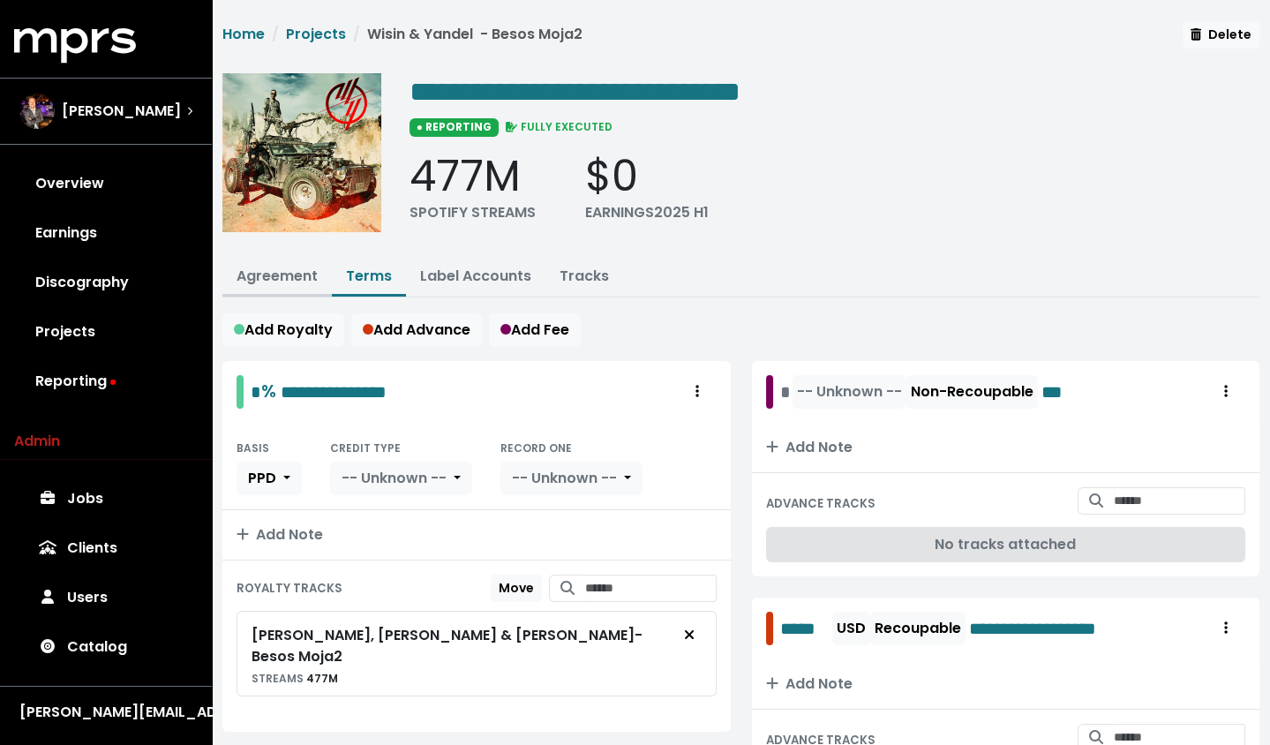
click at [264, 266] on link "Agreement" at bounding box center [277, 276] width 81 height 20
click at [60, 232] on link "Earnings" at bounding box center [106, 232] width 184 height 49
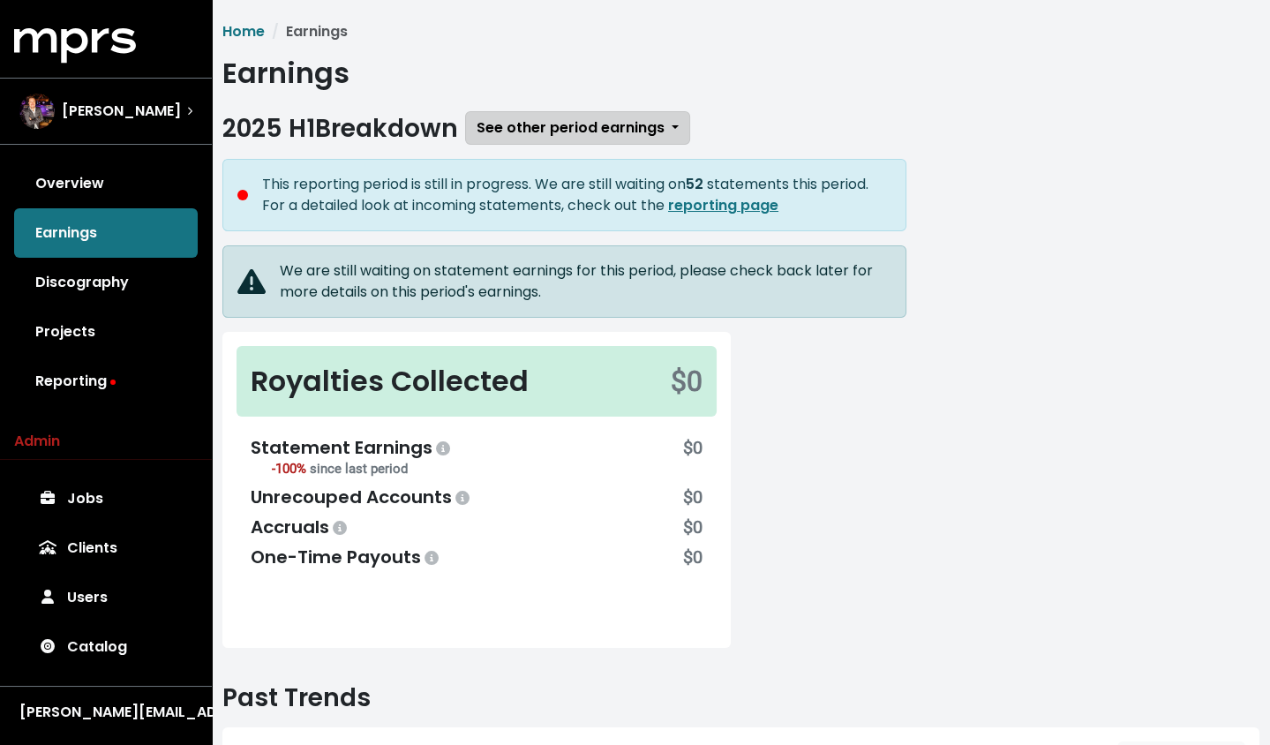
click at [571, 124] on span "See other period earnings" at bounding box center [571, 127] width 188 height 20
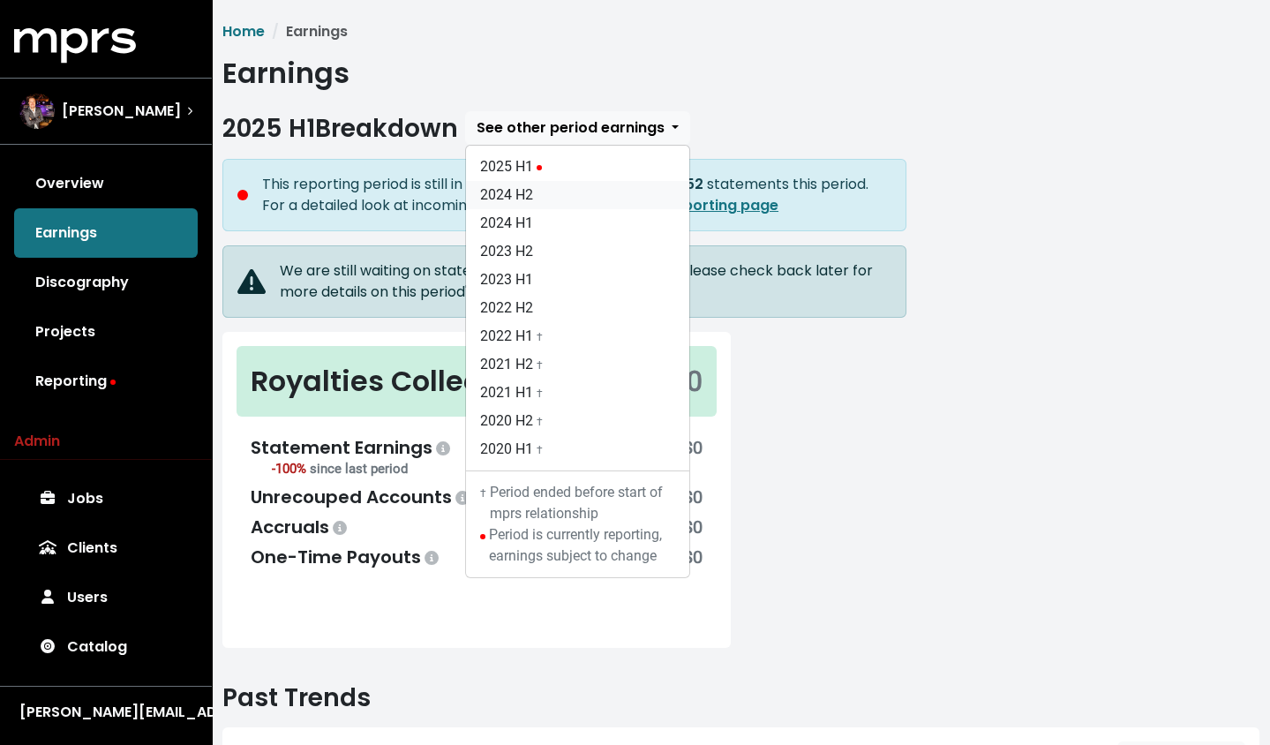
click at [567, 186] on link "2024 H2" at bounding box center [577, 195] width 223 height 28
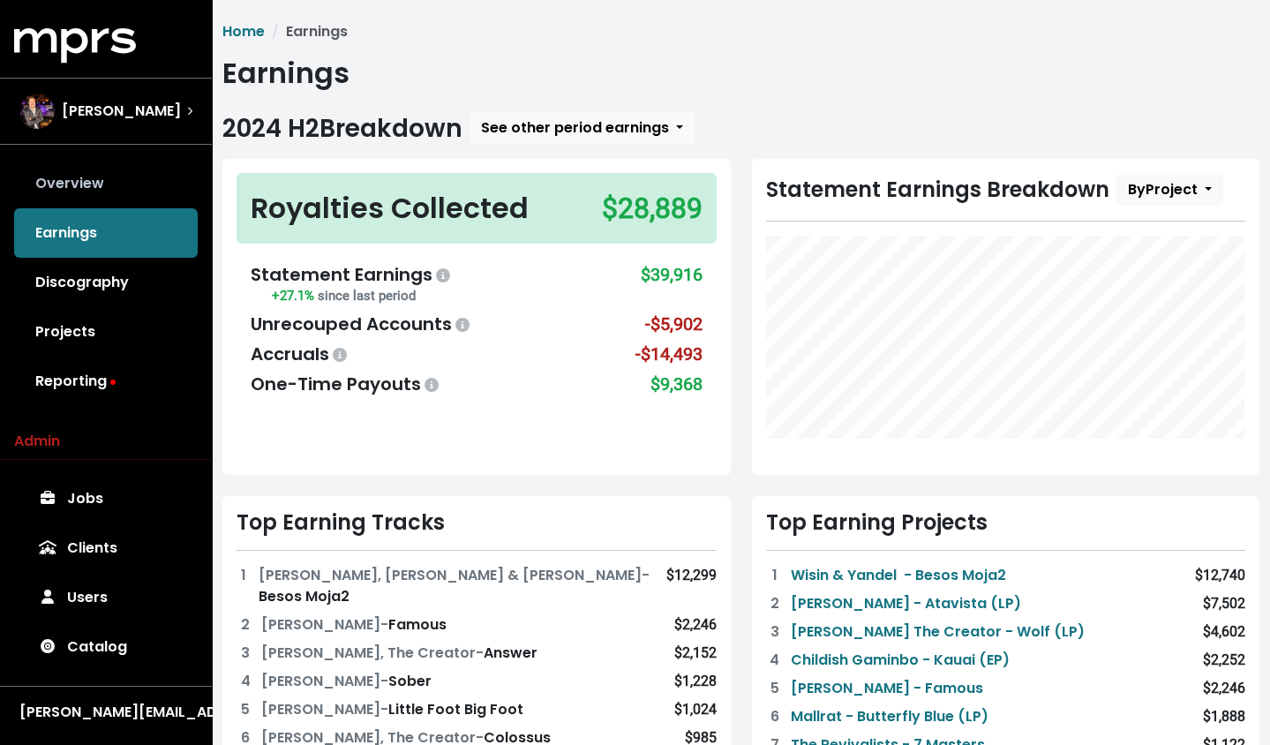
click at [71, 183] on link "Overview" at bounding box center [106, 183] width 184 height 49
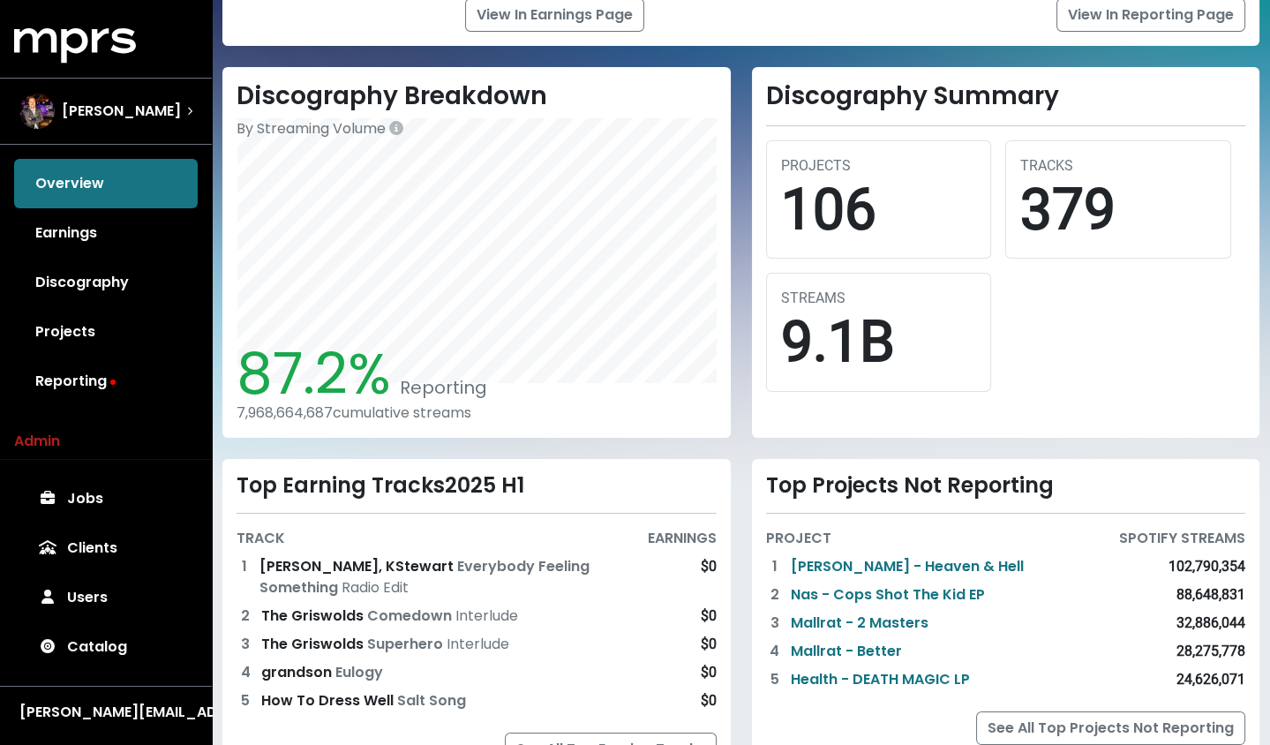
scroll to position [492, 0]
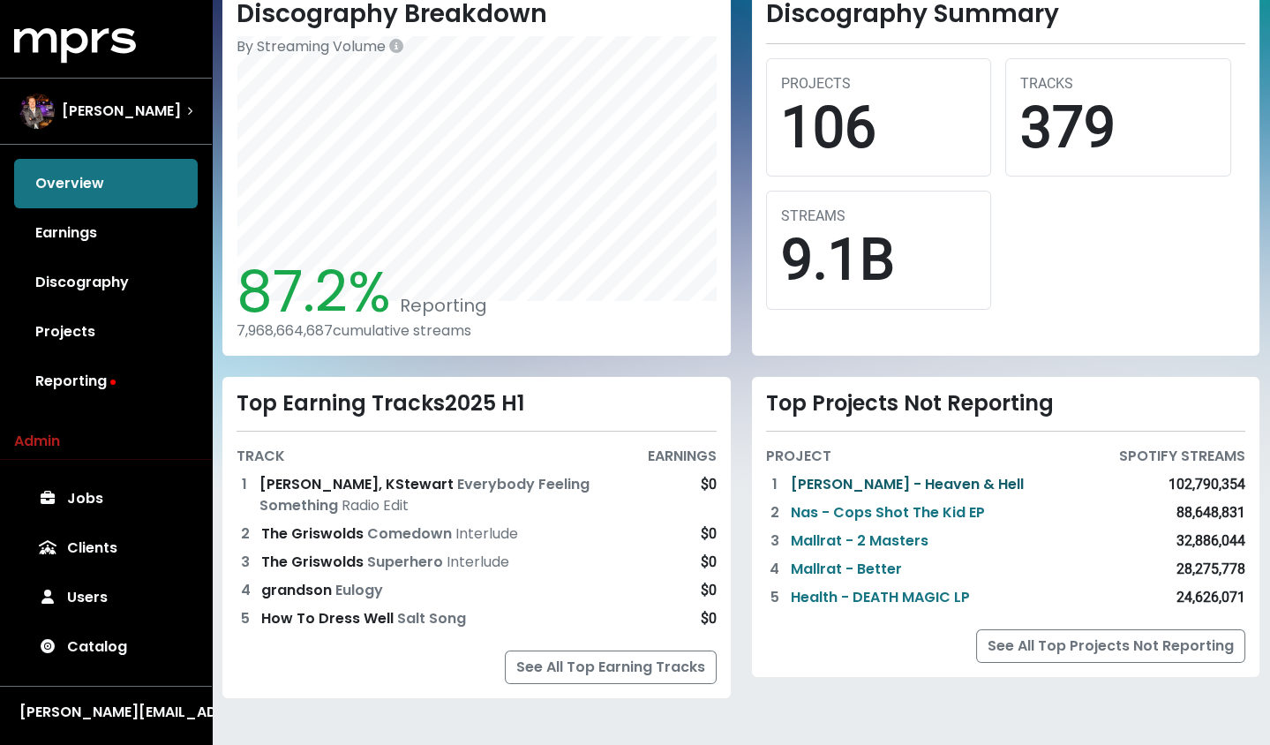
click at [931, 484] on link "[PERSON_NAME] - Heaven & Hell" at bounding box center [907, 484] width 233 height 21
